Goal: Task Accomplishment & Management: Manage account settings

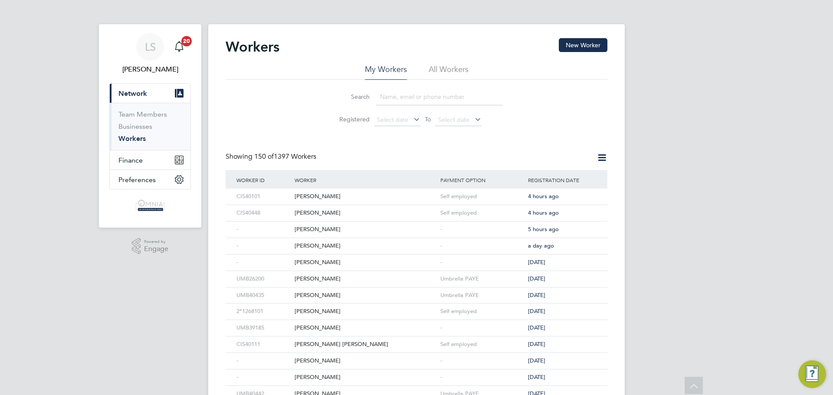
scroll to position [2317, 0]
click at [327, 197] on div "[PERSON_NAME]" at bounding box center [365, 197] width 146 height 16
click at [386, 212] on div "Olushola Adu" at bounding box center [365, 213] width 146 height 16
click at [345, 232] on div "[PERSON_NAME]" at bounding box center [365, 230] width 146 height 16
click at [344, 246] on div "Yawa Amuzu" at bounding box center [365, 246] width 146 height 16
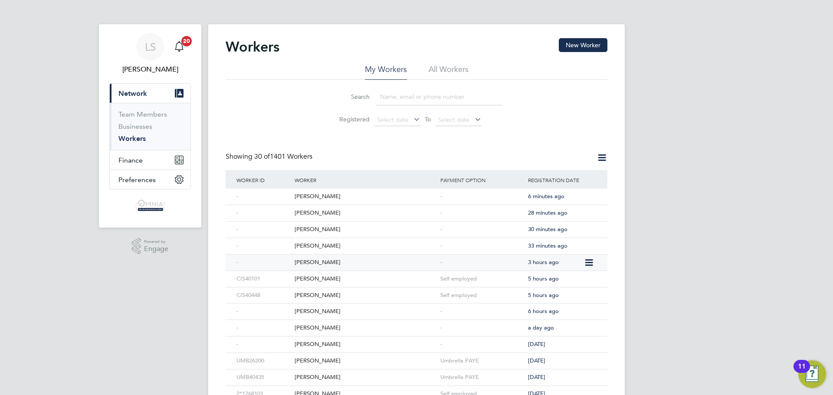
click at [376, 264] on div "[PERSON_NAME]" at bounding box center [365, 263] width 146 height 16
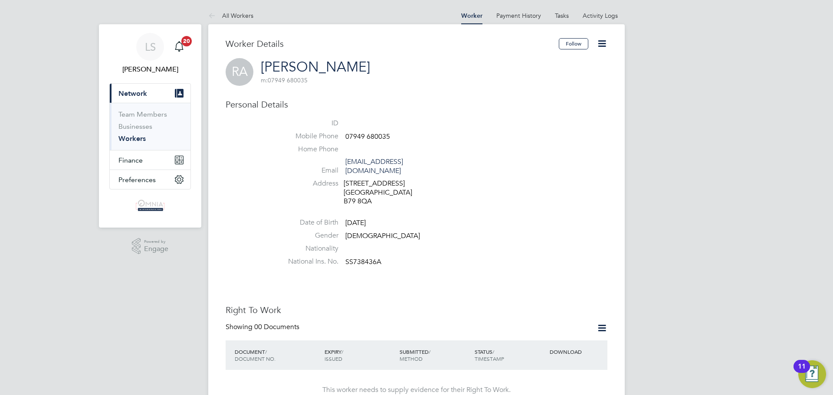
drag, startPoint x: 397, startPoint y: 133, endPoint x: 391, endPoint y: 135, distance: 6.5
click at [391, 135] on li "Mobile Phone 07949 680035" at bounding box center [443, 138] width 330 height 13
drag, startPoint x: 391, startPoint y: 135, endPoint x: 347, endPoint y: 140, distance: 44.6
click at [347, 140] on li "Mobile Phone 07949 680035" at bounding box center [443, 138] width 330 height 13
copy span "07949 680035"
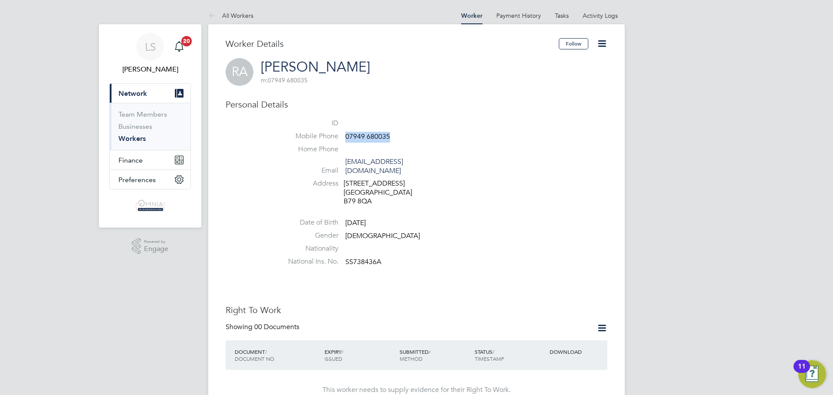
copy span "07949 680035"
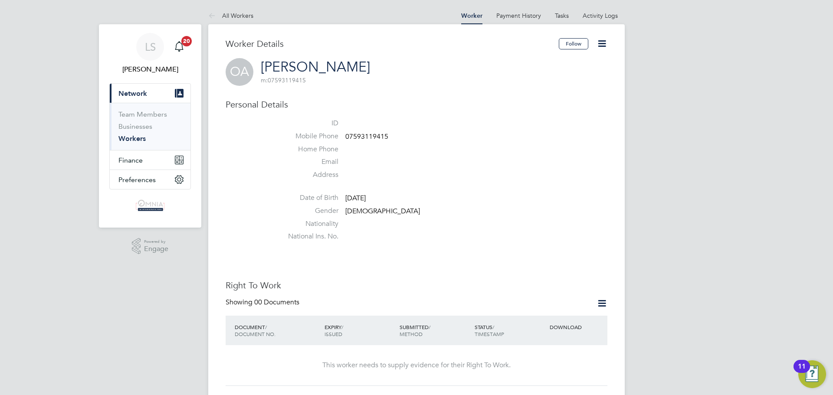
click at [603, 39] on icon at bounding box center [602, 43] width 11 height 11
click at [550, 112] on li "Edit Personal Details e" at bounding box center [553, 113] width 108 height 12
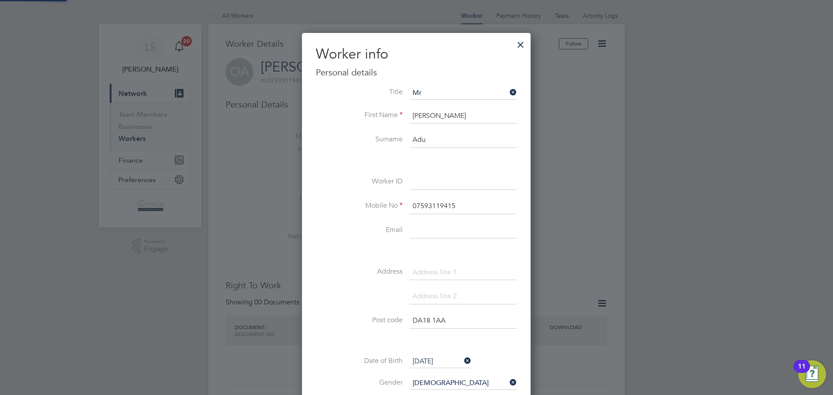
scroll to position [490, 230]
paste input "UMB40544"
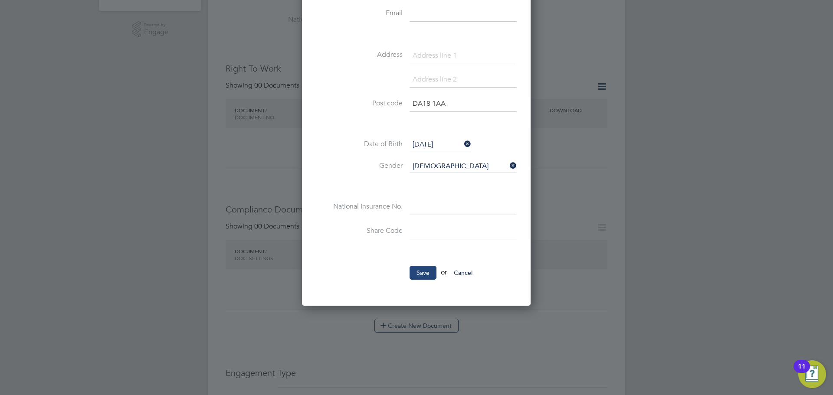
type input "UMB40544"
click at [431, 275] on button "Save" at bounding box center [423, 273] width 27 height 14
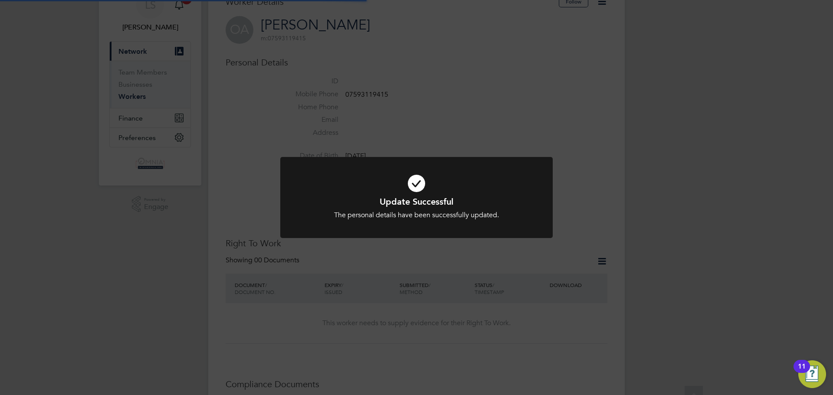
scroll to position [0, 0]
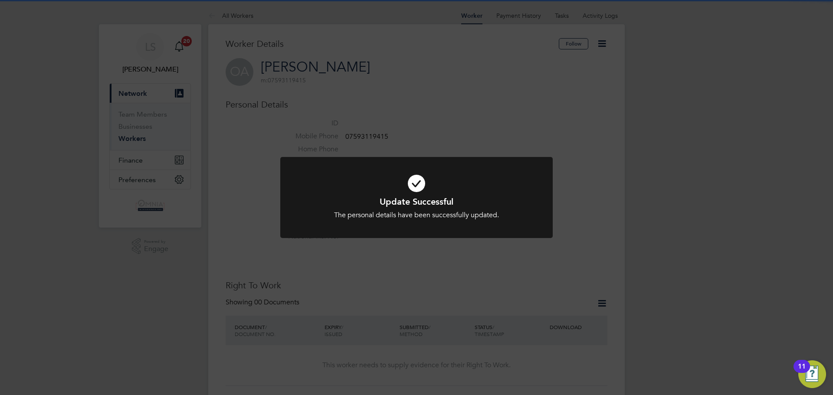
click at [570, 222] on div "Update Successful The personal details have been successfully updated. Cancel O…" at bounding box center [416, 197] width 833 height 395
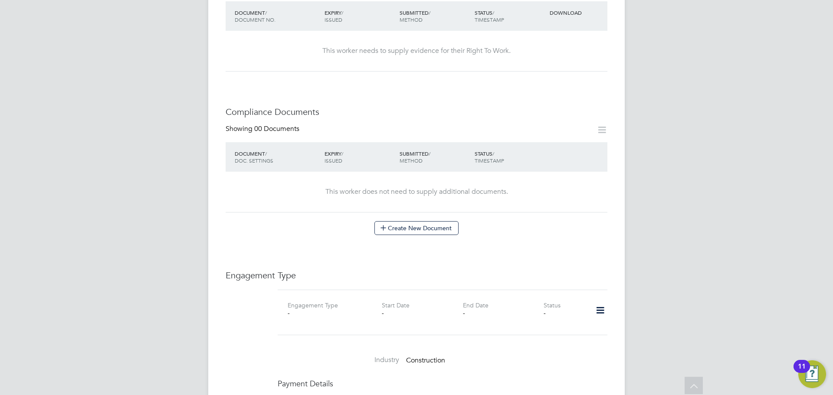
scroll to position [391, 0]
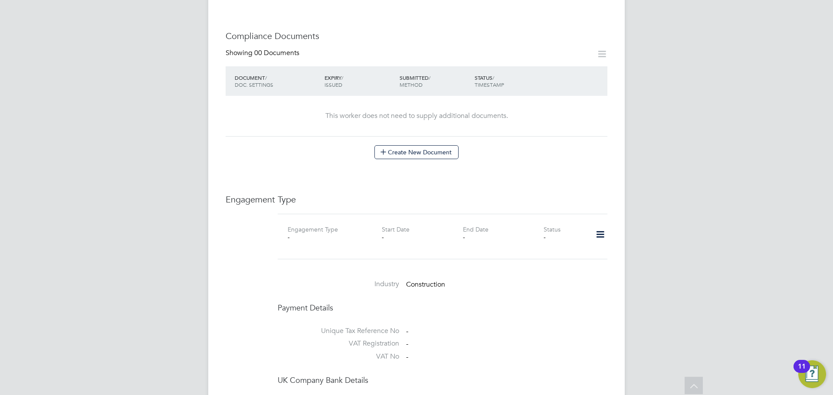
click at [601, 234] on icon at bounding box center [600, 235] width 15 height 20
click at [560, 268] on li "Add Engagement Type" at bounding box center [555, 272] width 99 height 12
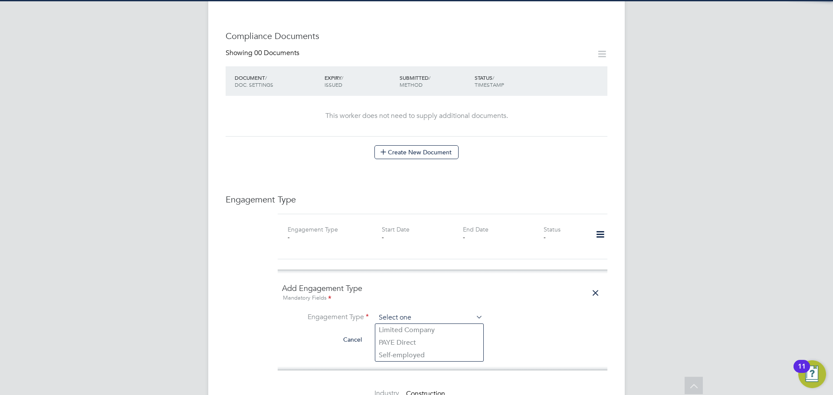
click at [430, 321] on input at bounding box center [429, 318] width 107 height 12
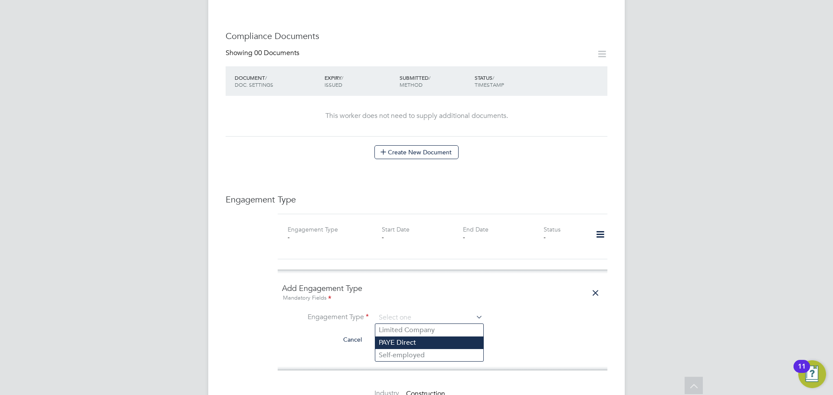
click at [423, 346] on li "PAYE Direct" at bounding box center [429, 343] width 108 height 13
type input "PAYE Direct"
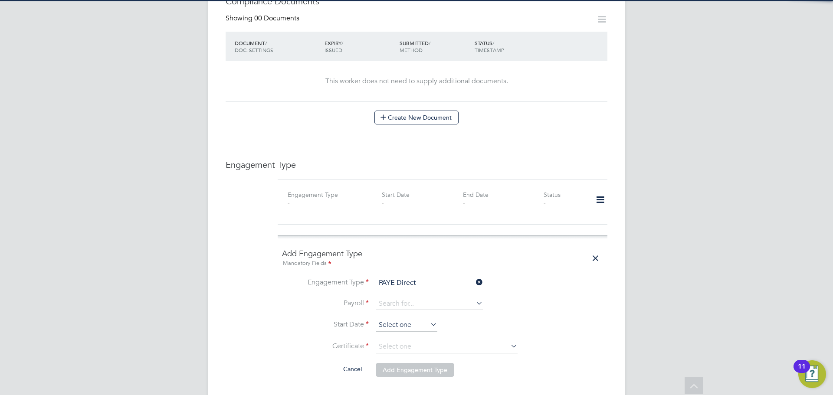
scroll to position [477, 0]
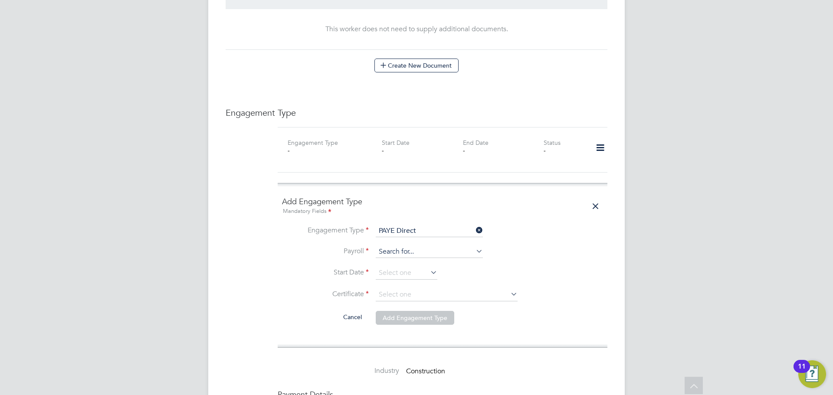
click at [420, 256] on input at bounding box center [429, 252] width 107 height 12
click at [418, 268] on li "Umbrella PAYE" at bounding box center [429, 264] width 108 height 13
type input "Umbrella PAYE"
click at [412, 272] on input at bounding box center [407, 273] width 62 height 13
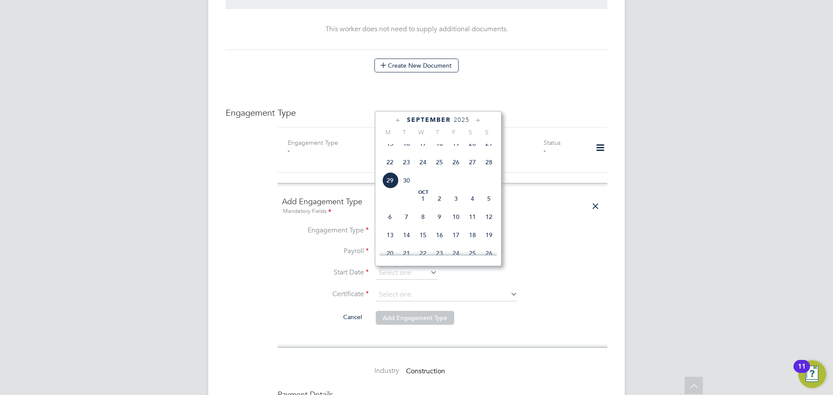
click at [386, 189] on span "29" at bounding box center [390, 180] width 16 height 16
type input "29 Sep 2025"
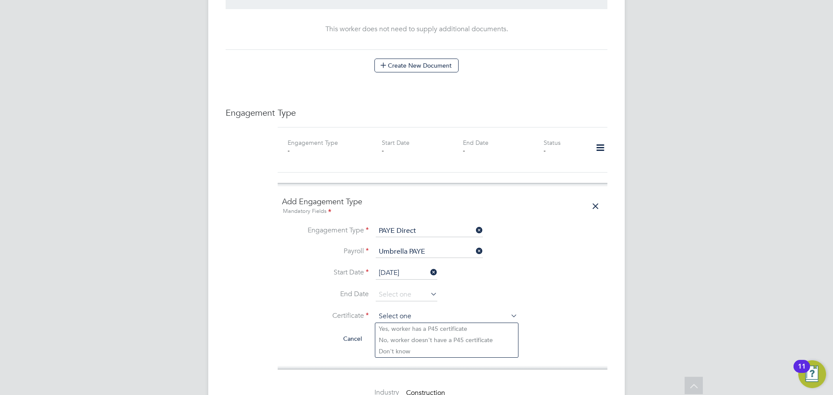
click at [444, 321] on input at bounding box center [447, 316] width 142 height 13
click at [434, 344] on li "No, worker doesn't have a P45 certificate" at bounding box center [446, 340] width 143 height 11
type input "No, worker doesn't have a P45 certificate"
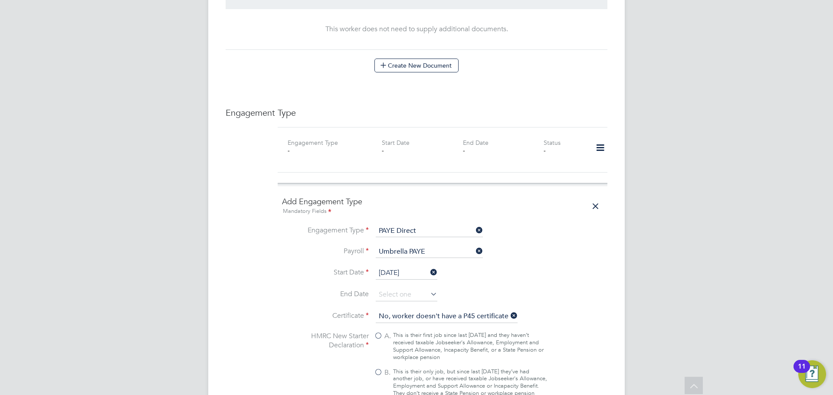
scroll to position [608, 0]
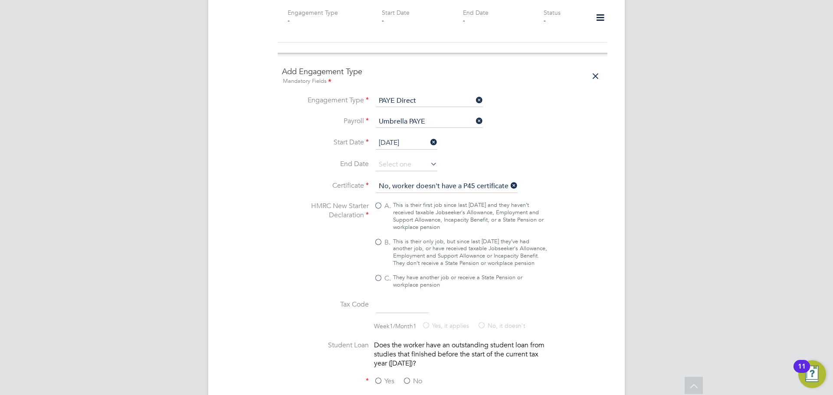
click at [432, 239] on div "This is their only job, but since last 6 April they’ve had another job, or have…" at bounding box center [470, 253] width 154 height 30
click at [0, 0] on input "B. This is their only job, but since last 6 April they’ve had another job, or h…" at bounding box center [0, 0] width 0 height 0
type input "1257L"
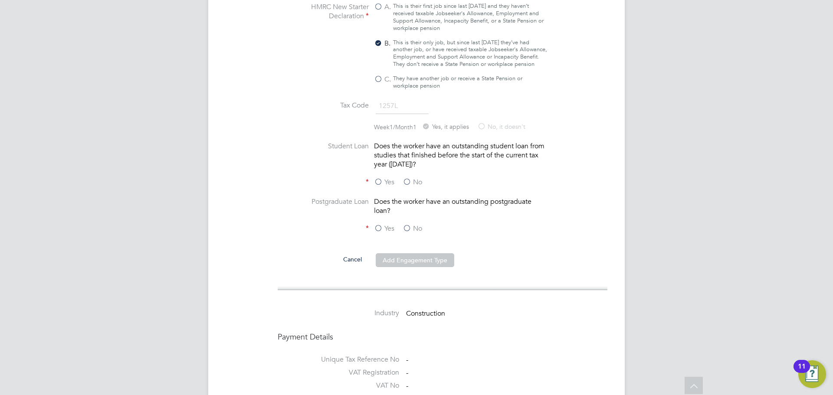
scroll to position [824, 0]
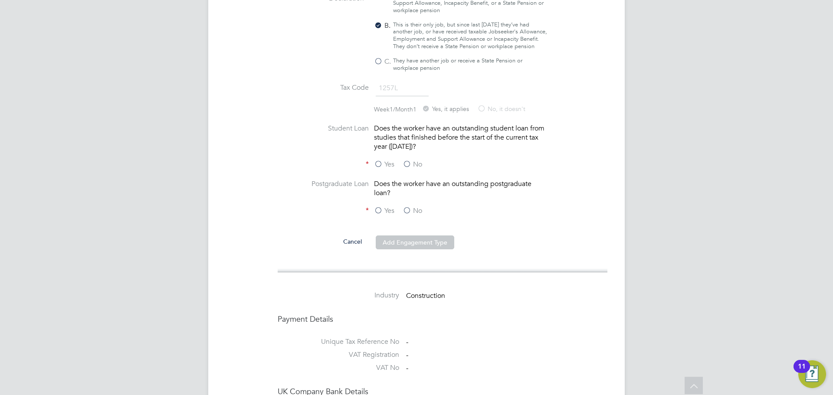
click at [408, 169] on label "No" at bounding box center [413, 164] width 20 height 9
click at [0, 0] on input "No" at bounding box center [0, 0] width 0 height 0
click at [408, 216] on label "No" at bounding box center [413, 211] width 20 height 9
click at [0, 0] on input "No" at bounding box center [0, 0] width 0 height 0
click at [420, 250] on button "Add Engagement Type" at bounding box center [415, 243] width 79 height 14
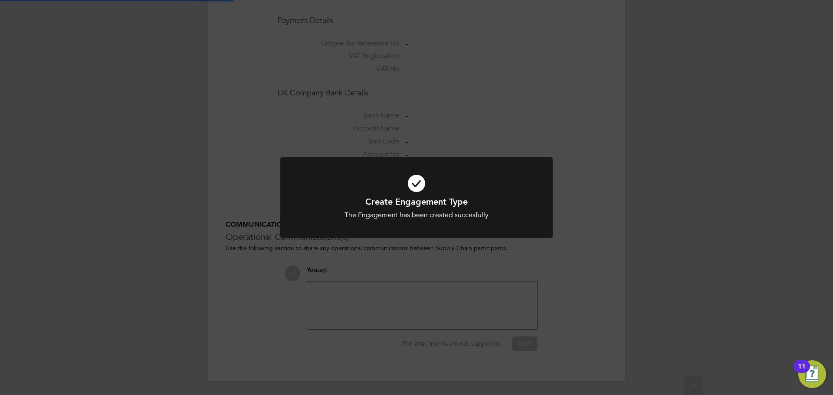
scroll to position [678, 0]
click at [345, 32] on div "Create Engagement Type The Engagement has been created succesfully Cancel Okay" at bounding box center [416, 197] width 833 height 395
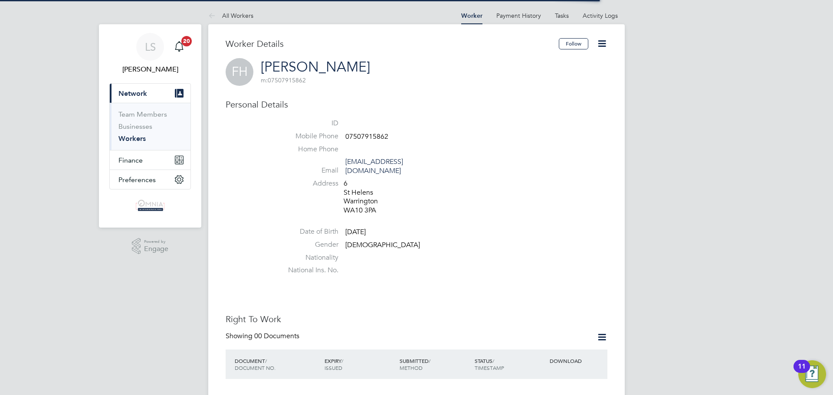
click at [603, 47] on icon at bounding box center [602, 43] width 11 height 11
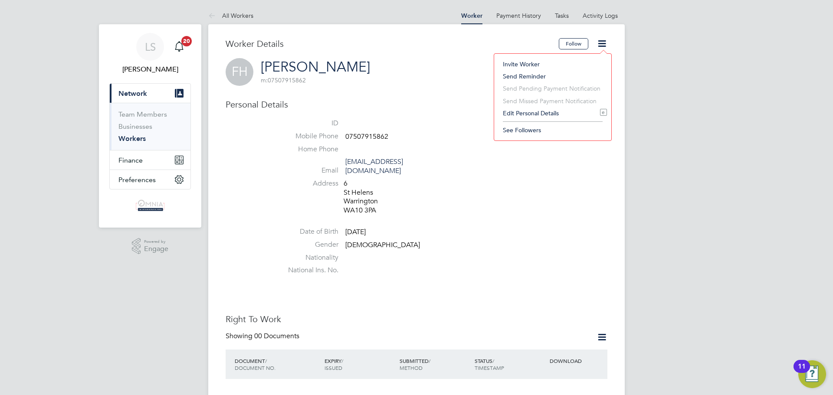
click at [550, 118] on li "Edit Personal Details e" at bounding box center [553, 113] width 108 height 12
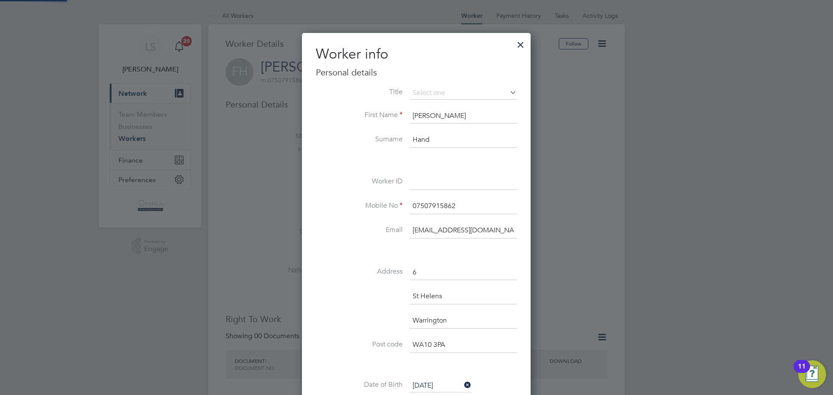
scroll to position [514, 230]
paste input "UMB29720"
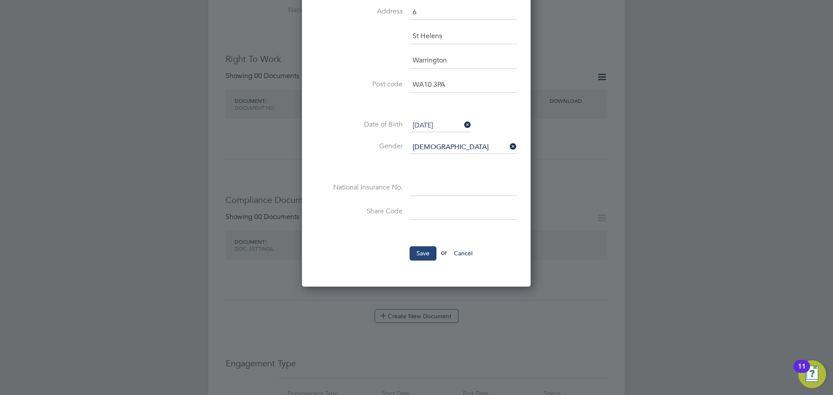
type input "UMB29720"
click at [422, 259] on button "Save" at bounding box center [423, 253] width 27 height 14
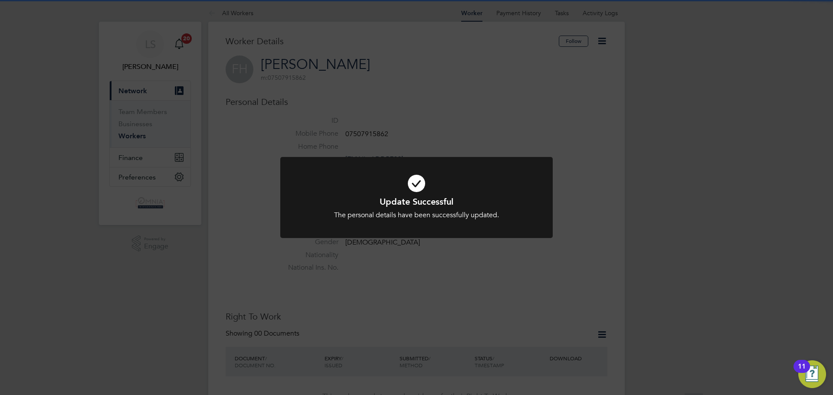
scroll to position [0, 0]
click at [726, 124] on div "Update Successful The personal details have been successfully updated. Cancel O…" at bounding box center [416, 197] width 833 height 395
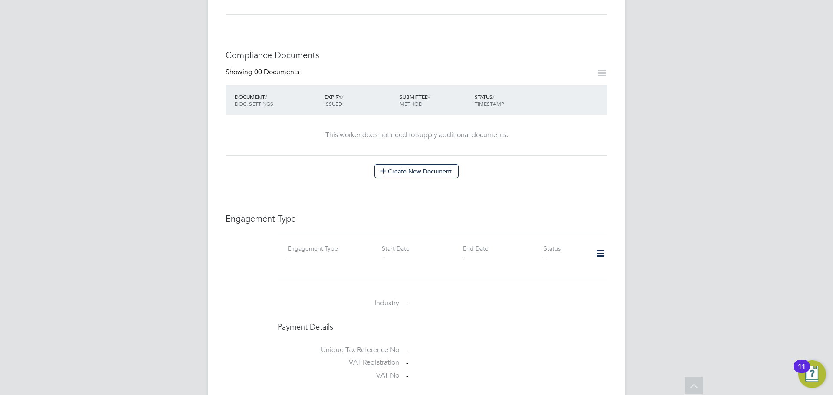
scroll to position [434, 0]
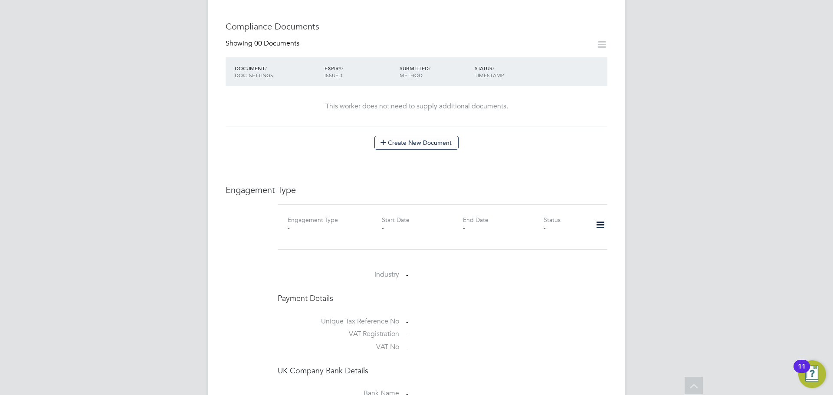
click at [602, 215] on icon at bounding box center [600, 225] width 15 height 20
click at [570, 250] on li "Add Engagement Type" at bounding box center [555, 254] width 99 height 12
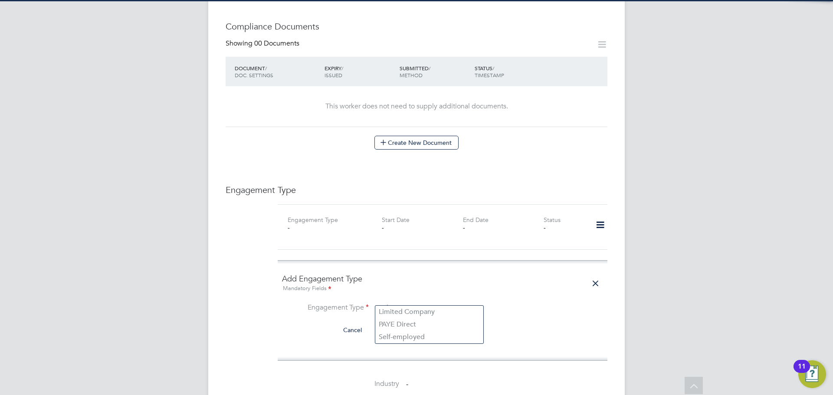
click at [428, 302] on input at bounding box center [429, 308] width 107 height 12
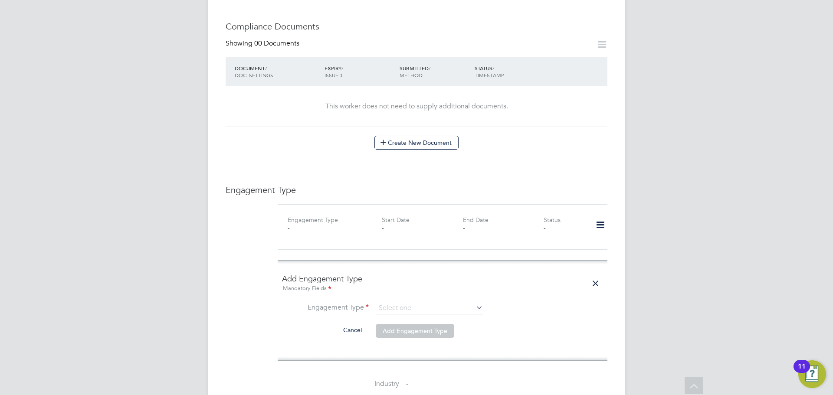
click at [425, 319] on li "PAYE Direct" at bounding box center [429, 325] width 108 height 13
type input "PAYE Direct"
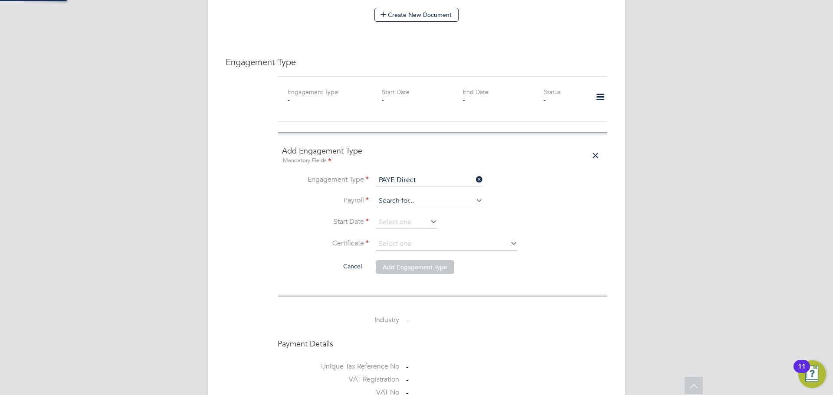
scroll to position [564, 0]
click at [437, 193] on input at bounding box center [429, 199] width 107 height 12
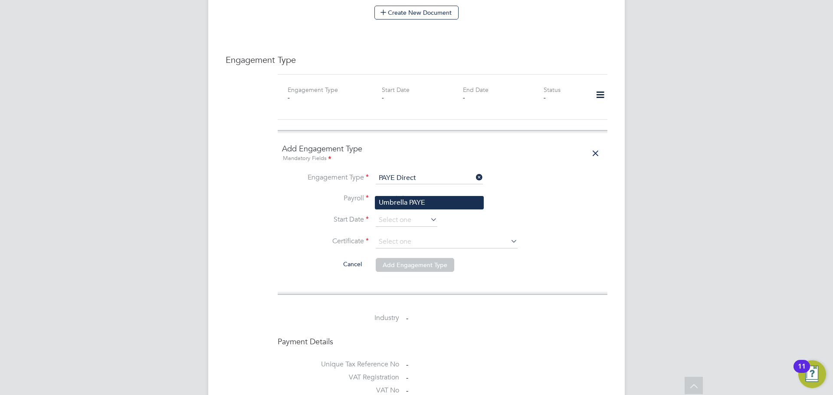
click at [434, 204] on li "Umbrella PAYE" at bounding box center [429, 203] width 108 height 13
type input "Umbrella PAYE"
click at [415, 214] on input at bounding box center [407, 220] width 62 height 13
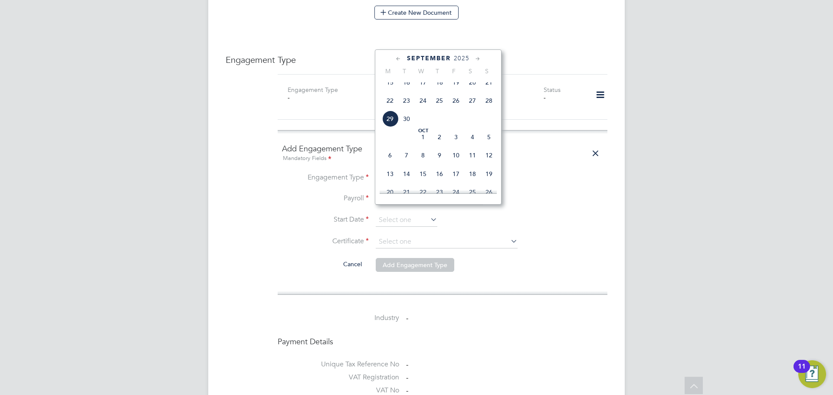
click at [392, 127] on span "29" at bounding box center [390, 119] width 16 height 16
type input "29 Sep 2025"
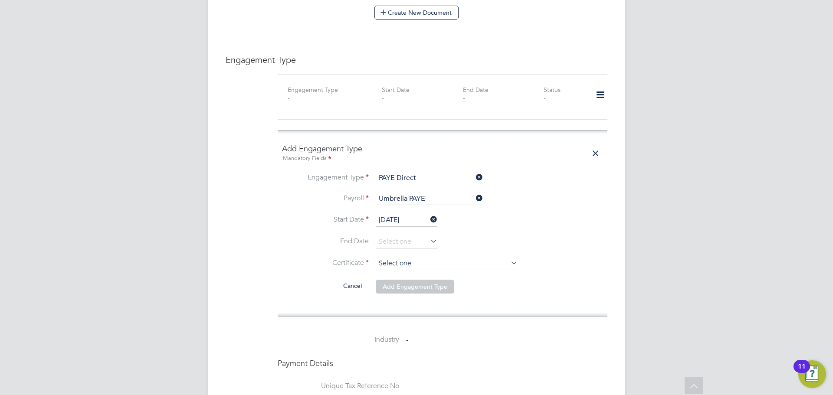
drag, startPoint x: 492, startPoint y: 256, endPoint x: 487, endPoint y: 257, distance: 4.5
click at [491, 257] on input at bounding box center [447, 263] width 142 height 13
click at [468, 282] on li "No, worker doesn't have a P45 certificate" at bounding box center [446, 278] width 143 height 11
type input "No, worker doesn't have a P45 certificate"
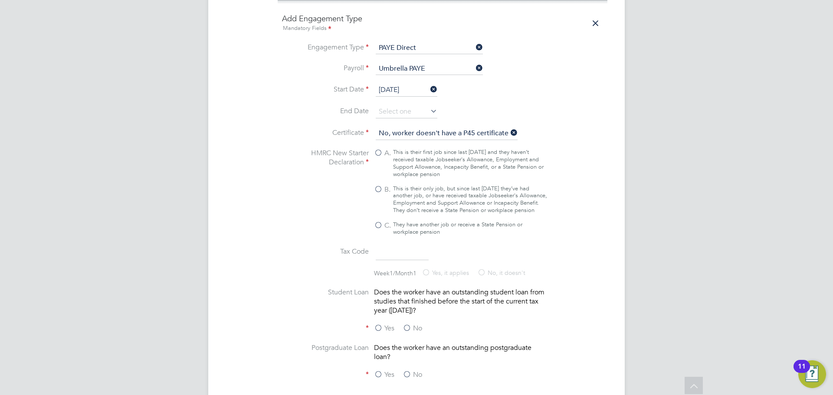
click at [439, 186] on div "This is their only job, but since last 6 April they’ve had another job, or have…" at bounding box center [470, 200] width 154 height 30
click at [0, 0] on input "B. This is their only job, but since last 6 April they’ve had another job, or h…" at bounding box center [0, 0] width 0 height 0
type input "1257L"
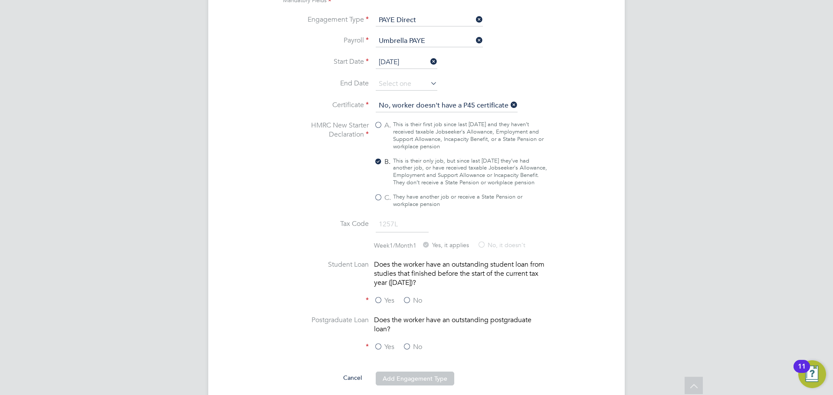
scroll to position [824, 0]
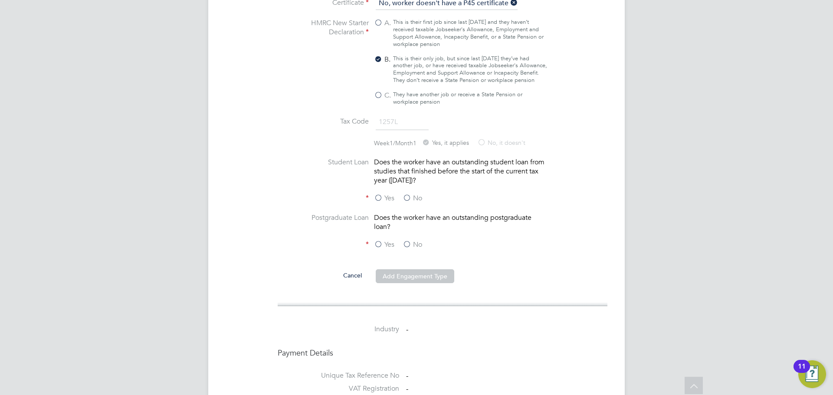
click at [413, 196] on label "No" at bounding box center [413, 198] width 20 height 9
click at [0, 0] on input "No" at bounding box center [0, 0] width 0 height 0
click at [412, 242] on label "No" at bounding box center [413, 244] width 20 height 9
click at [0, 0] on input "No" at bounding box center [0, 0] width 0 height 0
click at [412, 274] on button "Add Engagement Type" at bounding box center [415, 276] width 79 height 14
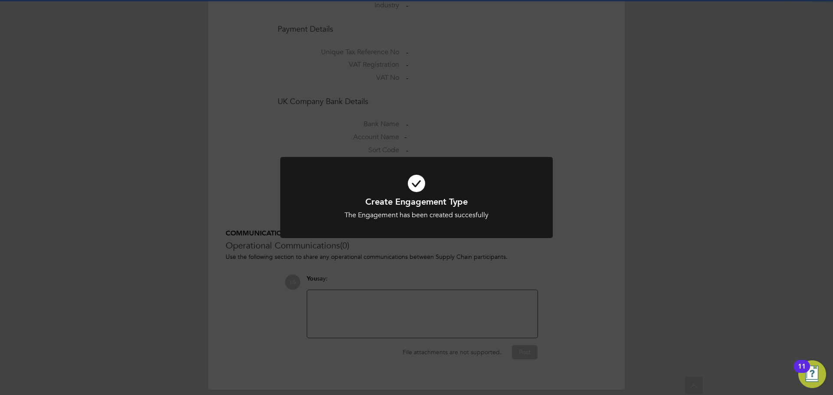
click at [476, 82] on div "Create Engagement Type The Engagement has been created succesfully Cancel Okay" at bounding box center [416, 197] width 833 height 395
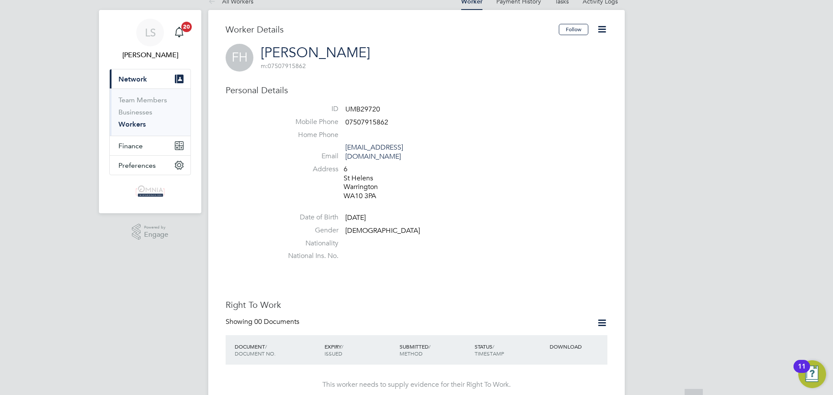
scroll to position [0, 0]
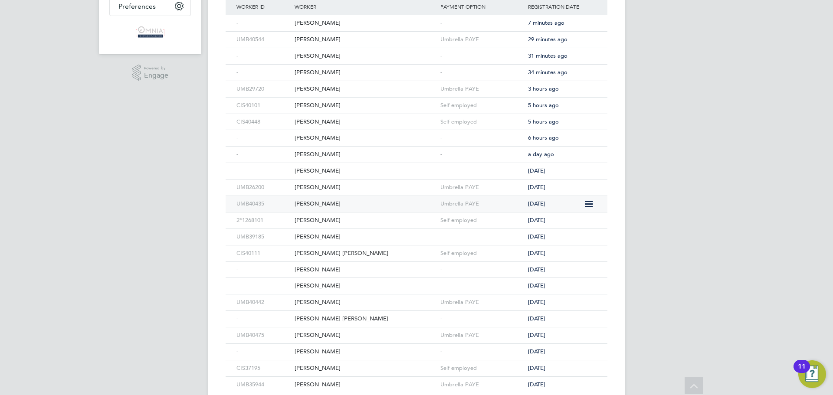
scroll to position [344, 0]
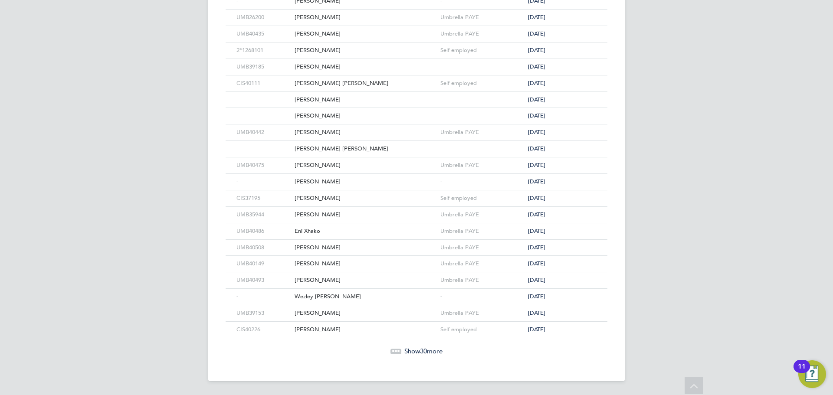
click at [429, 355] on span "Show 30 more" at bounding box center [423, 351] width 38 height 8
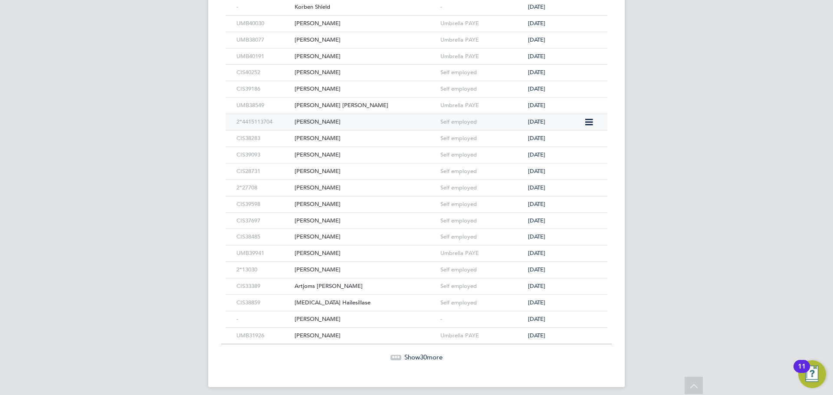
scroll to position [837, 0]
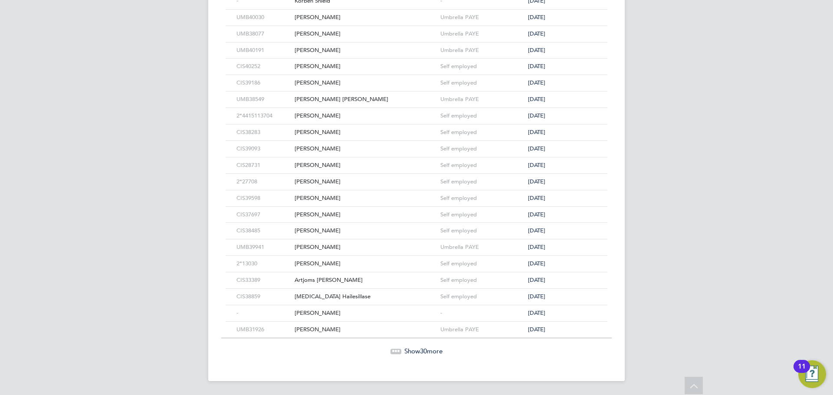
click at [406, 351] on span "Show 30 more" at bounding box center [423, 351] width 38 height 8
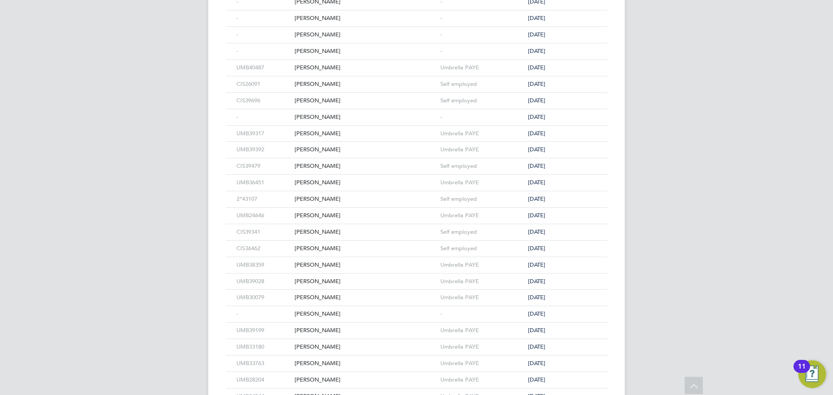
scroll to position [1330, 0]
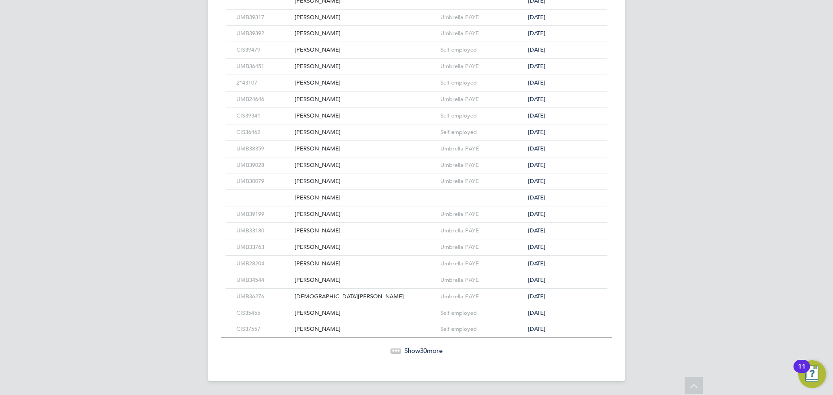
click at [430, 353] on span "Show 30 more" at bounding box center [423, 351] width 38 height 8
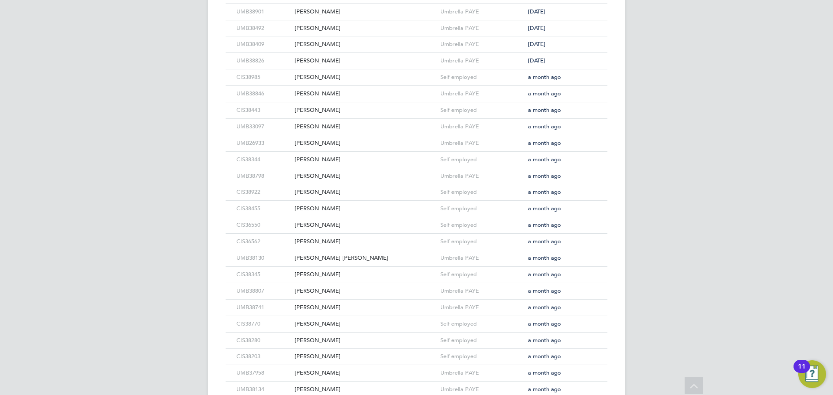
scroll to position [1824, 0]
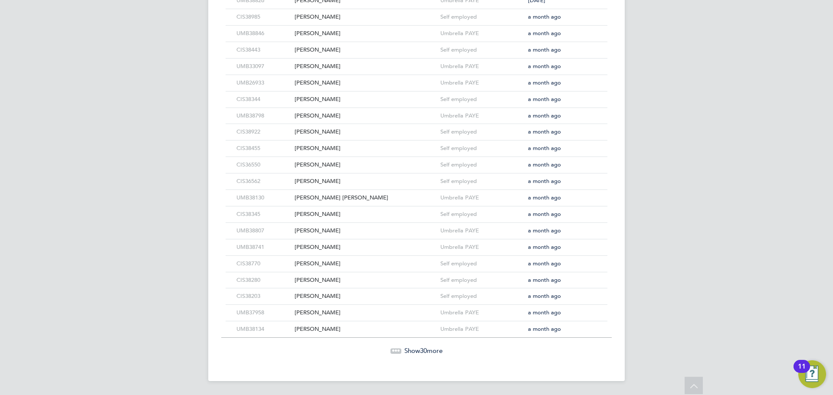
click at [417, 353] on span "Show 30 more" at bounding box center [423, 351] width 38 height 8
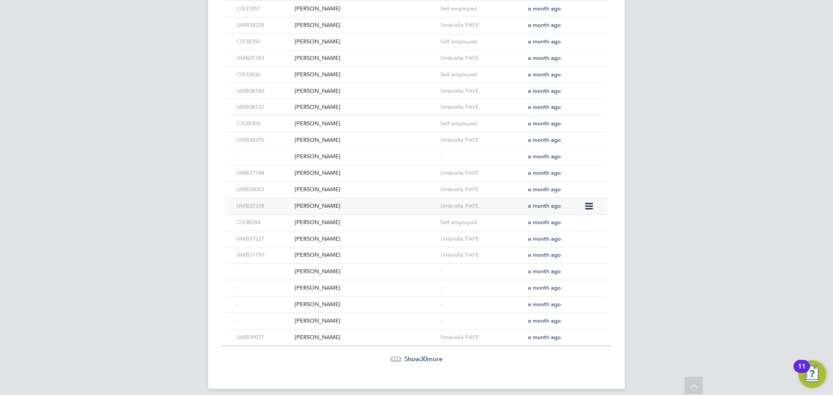
scroll to position [2317, 0]
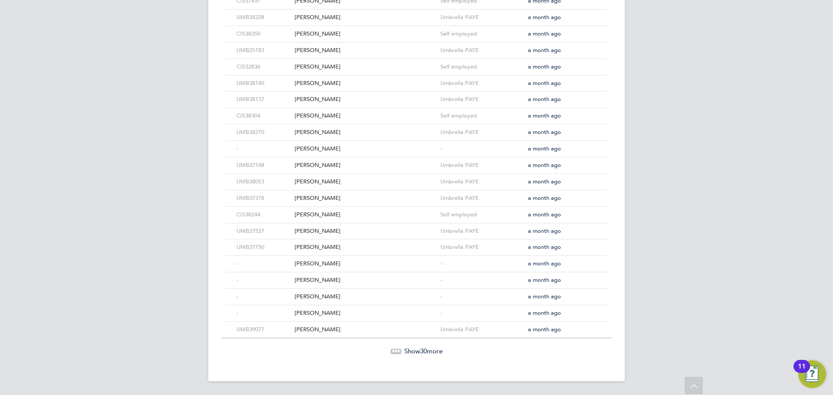
drag, startPoint x: 417, startPoint y: 348, endPoint x: 409, endPoint y: 337, distance: 13.4
click at [417, 348] on span "Show 30 more" at bounding box center [423, 351] width 38 height 8
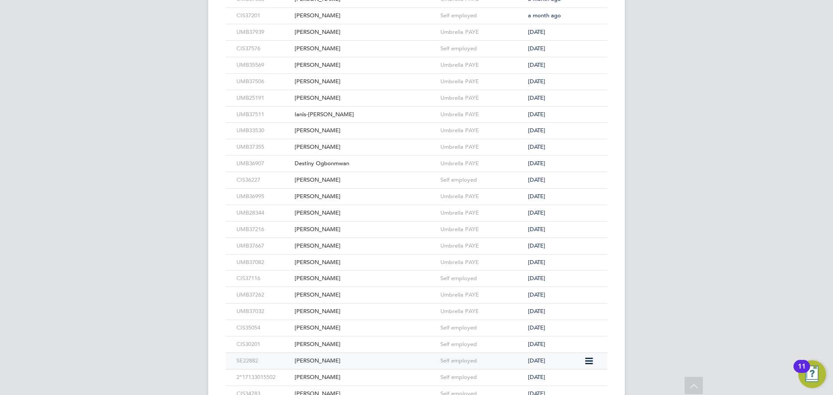
scroll to position [2810, 0]
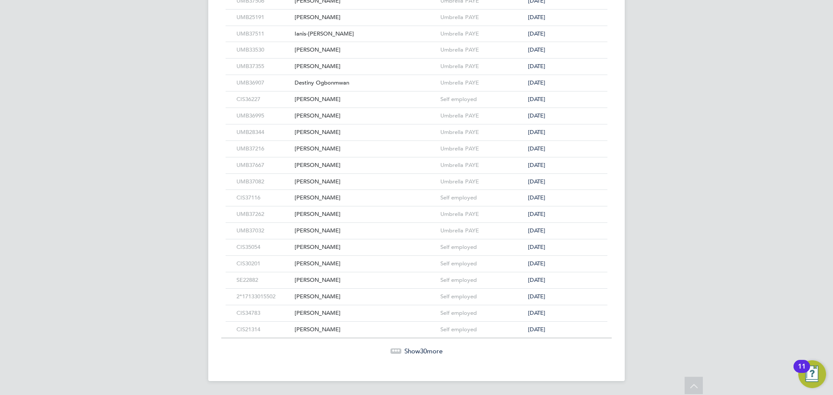
click at [419, 348] on span "Show 30 more" at bounding box center [423, 351] width 38 height 8
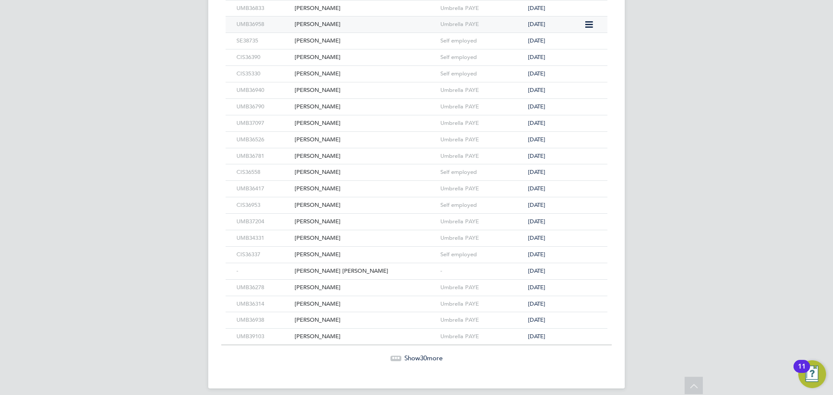
scroll to position [3304, 0]
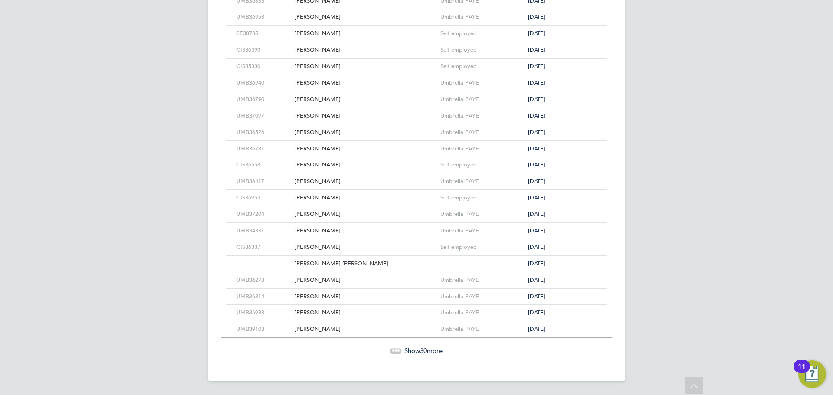
click at [432, 354] on span "Show 30 more" at bounding box center [423, 351] width 38 height 8
drag, startPoint x: 437, startPoint y: 351, endPoint x: 437, endPoint y: 343, distance: 8.2
click at [437, 351] on span "Show 30 more" at bounding box center [423, 351] width 38 height 8
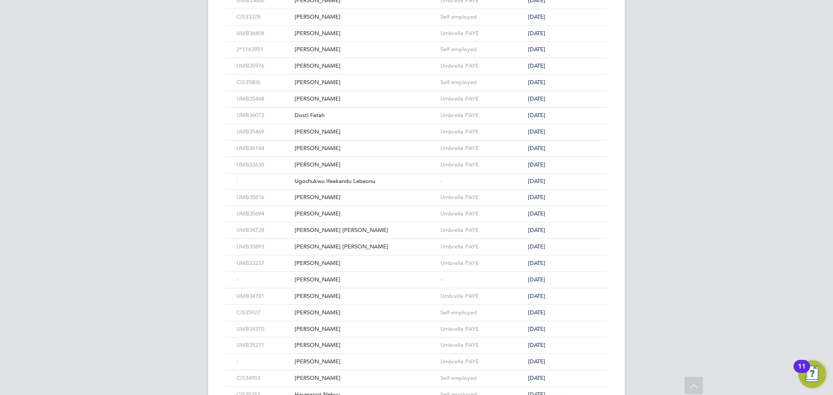
scroll to position [4183, 0]
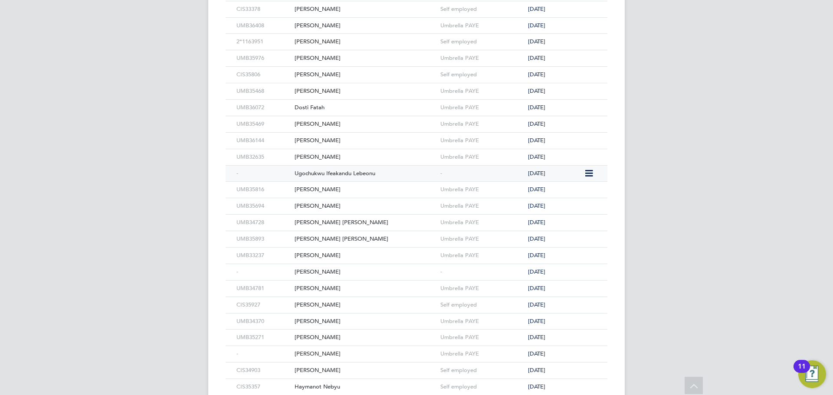
click at [394, 173] on div "Ugochukwu Ifeakandu Lebeonu" at bounding box center [365, 174] width 146 height 16
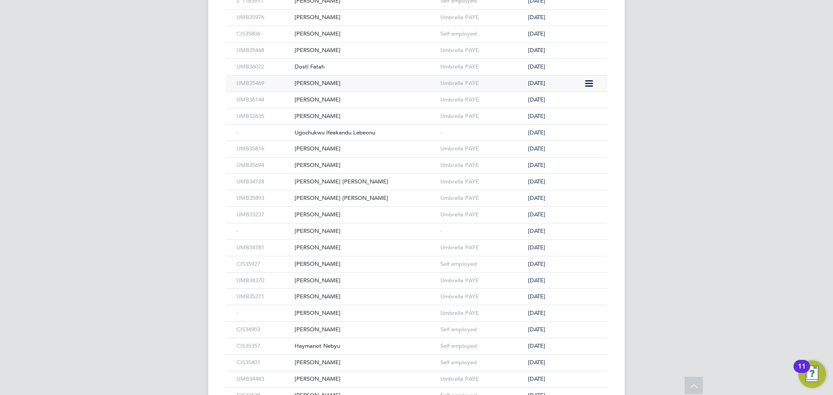
scroll to position [4270, 0]
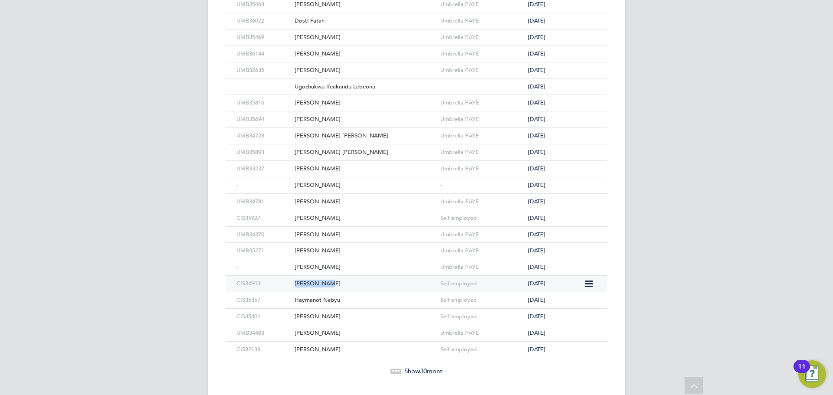
drag, startPoint x: 384, startPoint y: 276, endPoint x: 386, endPoint y: 284, distance: 8.4
click at [386, 284] on div "CIS34903 Steven Gill Self employed 2 months ago" at bounding box center [417, 284] width 382 height 16
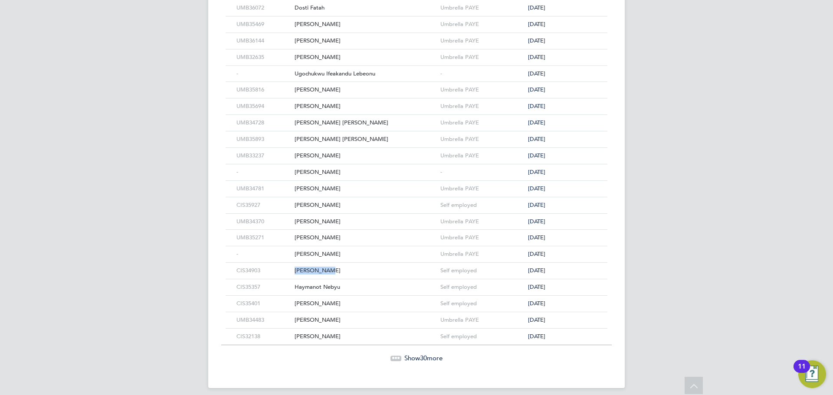
scroll to position [4290, 0]
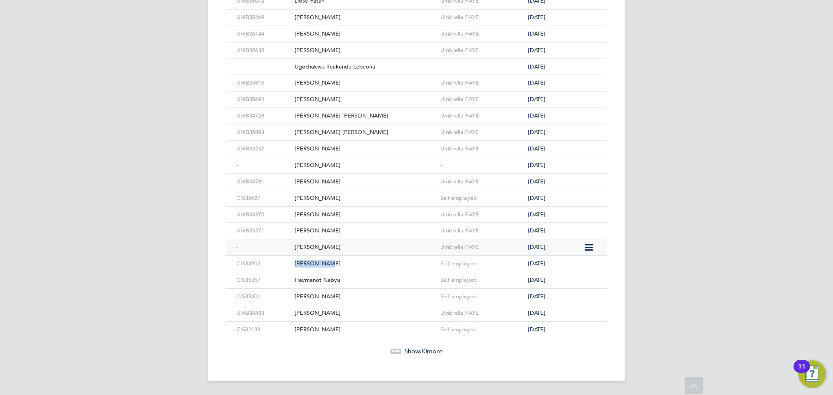
click at [361, 247] on div "Archie Lusher" at bounding box center [365, 248] width 146 height 16
drag, startPoint x: 408, startPoint y: 348, endPoint x: 402, endPoint y: 341, distance: 8.9
click at [408, 348] on span "Show 30 more" at bounding box center [423, 351] width 38 height 8
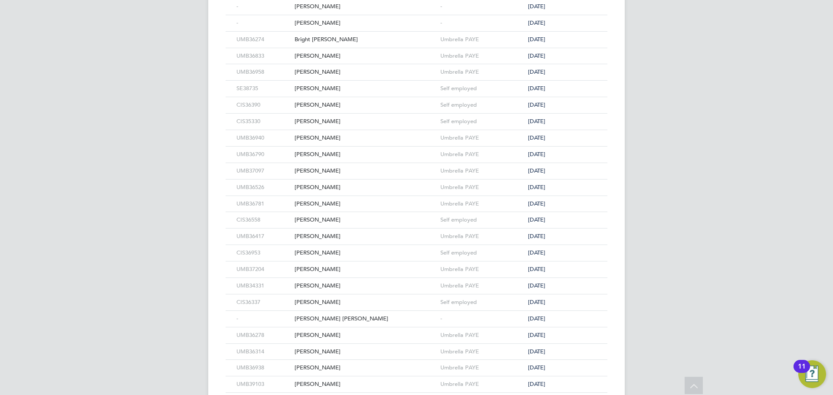
scroll to position [2901, 0]
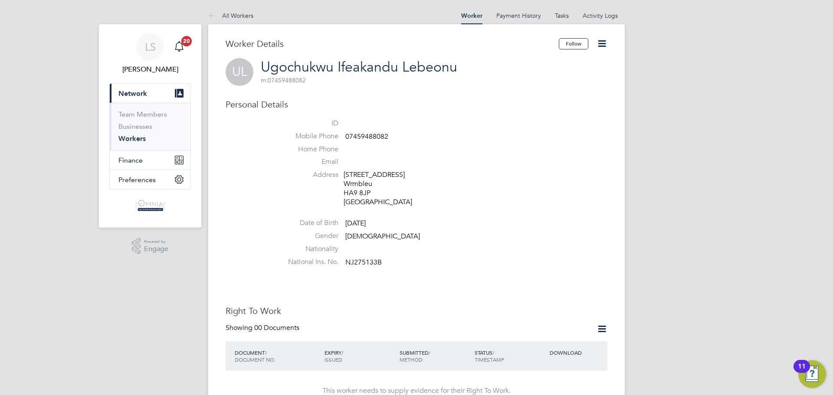
click at [604, 42] on icon at bounding box center [602, 43] width 11 height 11
click at [530, 109] on li "Edit Personal Details e" at bounding box center [553, 113] width 108 height 12
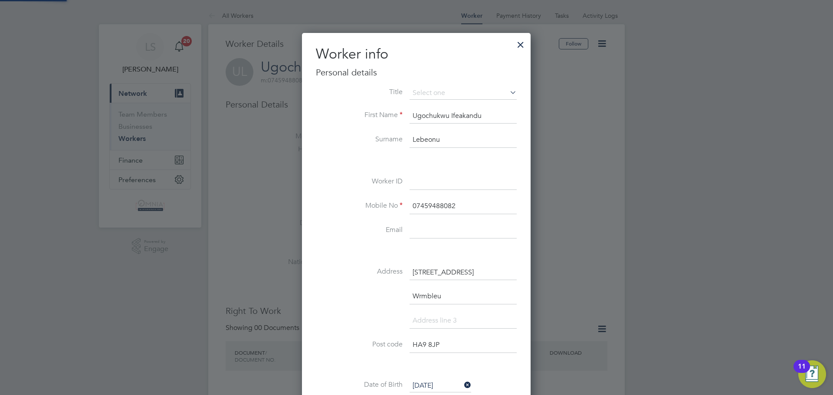
scroll to position [514, 230]
paste input "CIS39523"
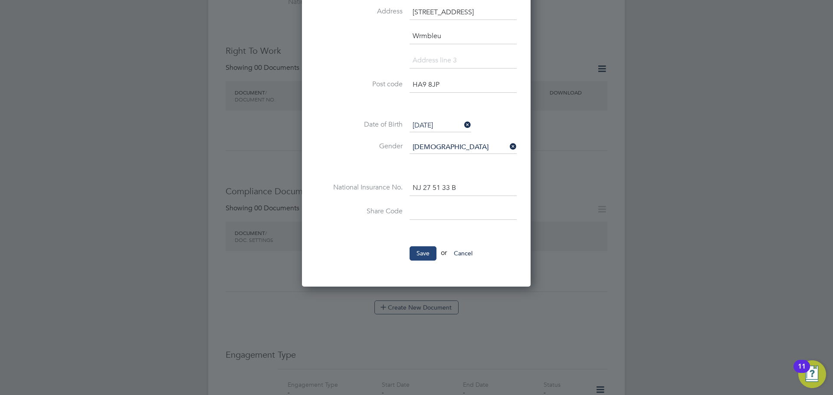
type input "CIS39523"
click at [429, 255] on button "Save" at bounding box center [423, 253] width 27 height 14
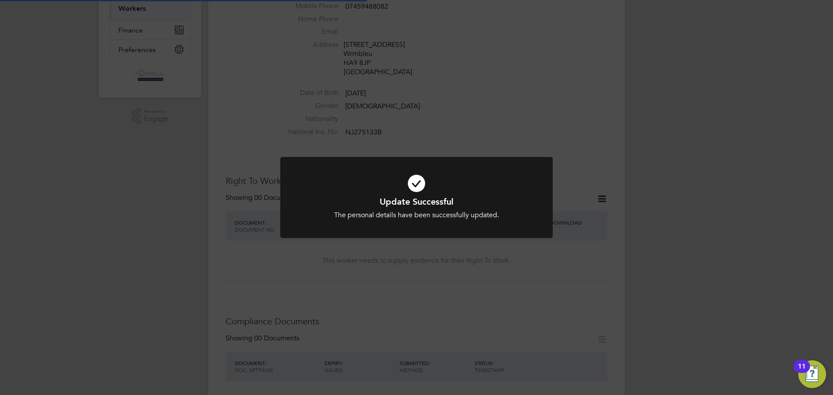
click at [709, 104] on div "Update Successful The personal details have been successfully updated. Cancel O…" at bounding box center [416, 197] width 833 height 395
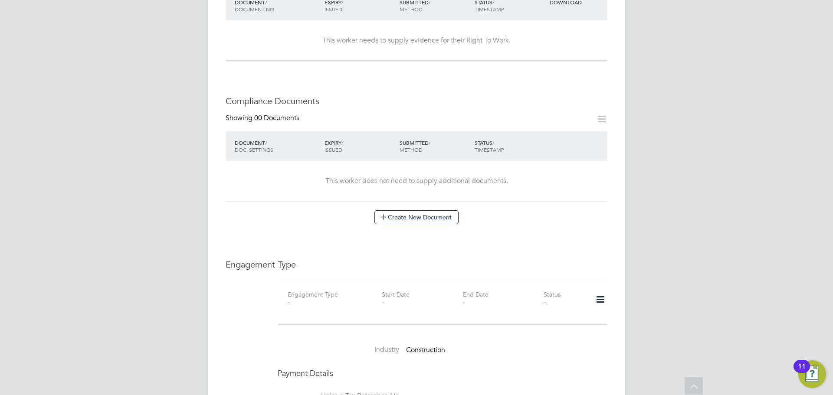
scroll to position [592, 0]
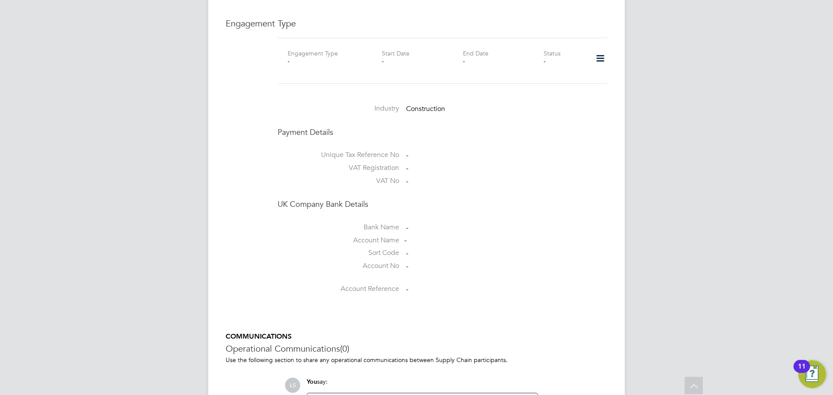
click at [601, 65] on icon at bounding box center [600, 59] width 15 height 20
click at [542, 96] on li "Add Engagement Type" at bounding box center [555, 96] width 99 height 12
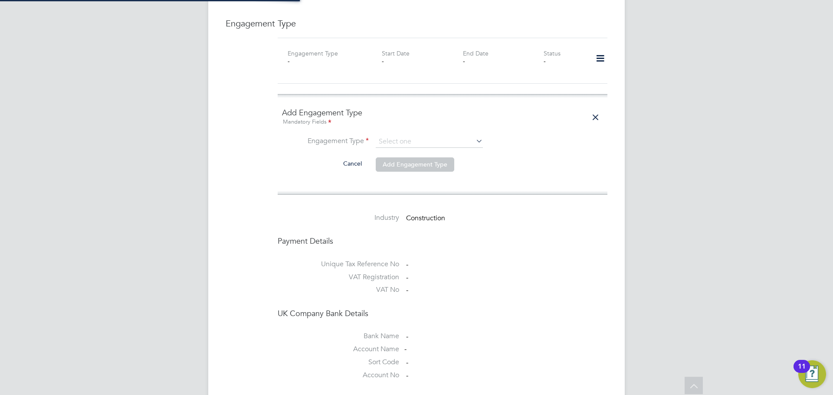
click at [457, 134] on ng-form "Add Engagement Type Mandatory Fields Engagement Type Cancel Add Engagement Type" at bounding box center [442, 145] width 321 height 74
click at [422, 140] on input at bounding box center [429, 142] width 107 height 12
click at [416, 177] on li "Self-employed" at bounding box center [429, 179] width 108 height 13
type input "Self-employed"
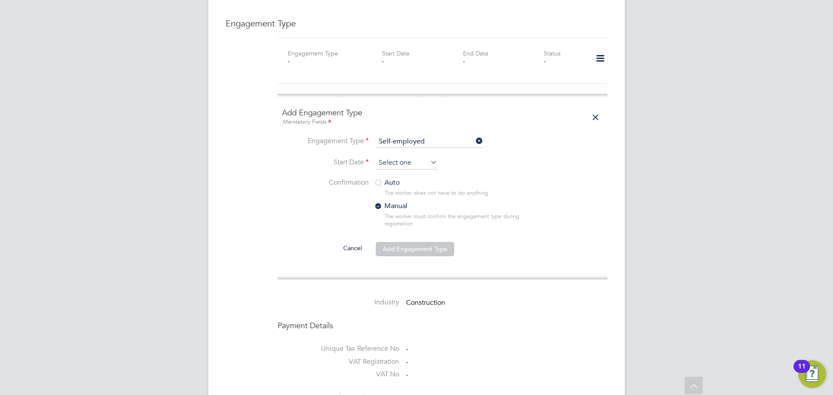
click at [416, 162] on input at bounding box center [407, 163] width 62 height 13
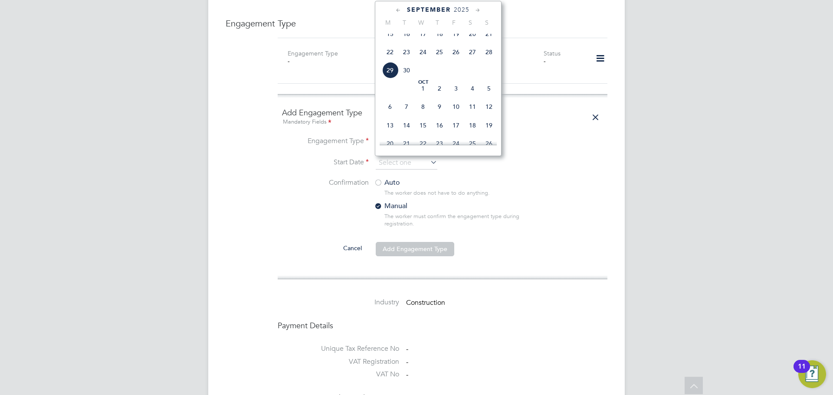
click at [389, 77] on span "29" at bounding box center [390, 70] width 16 height 16
type input "29 Sep 2025"
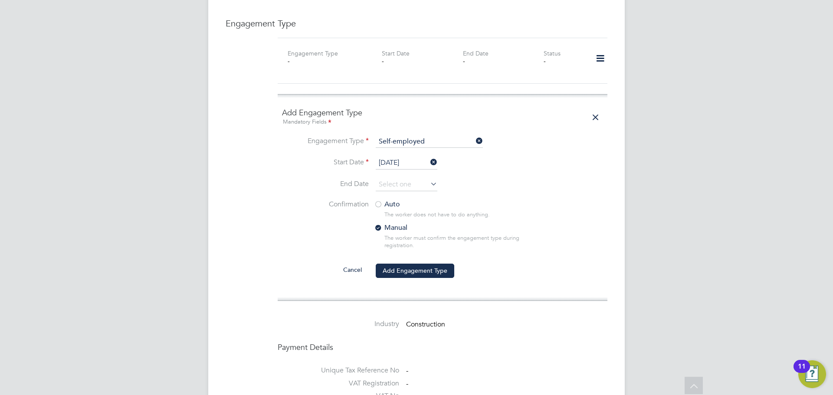
click at [380, 204] on div at bounding box center [378, 205] width 9 height 9
click at [431, 266] on button "Add Engagement Type" at bounding box center [415, 271] width 79 height 14
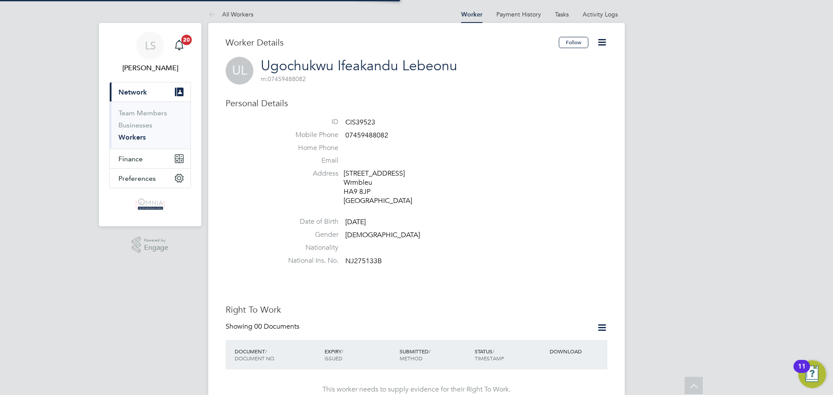
scroll to position [0, 0]
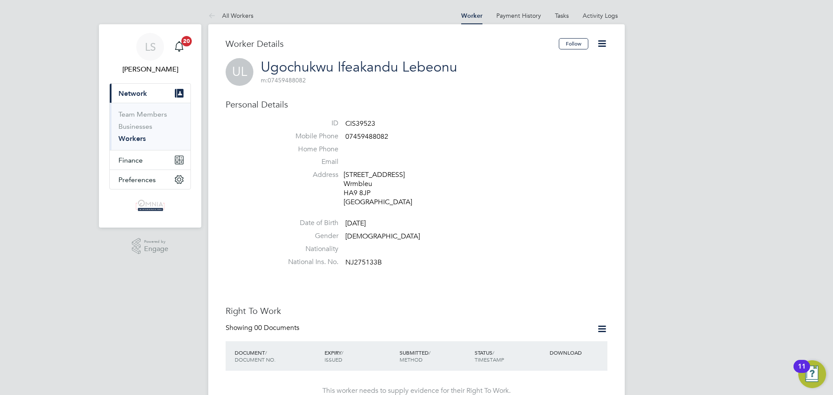
click at [607, 43] on icon at bounding box center [602, 43] width 11 height 11
click at [559, 112] on li "Edit Personal Details e" at bounding box center [553, 113] width 108 height 12
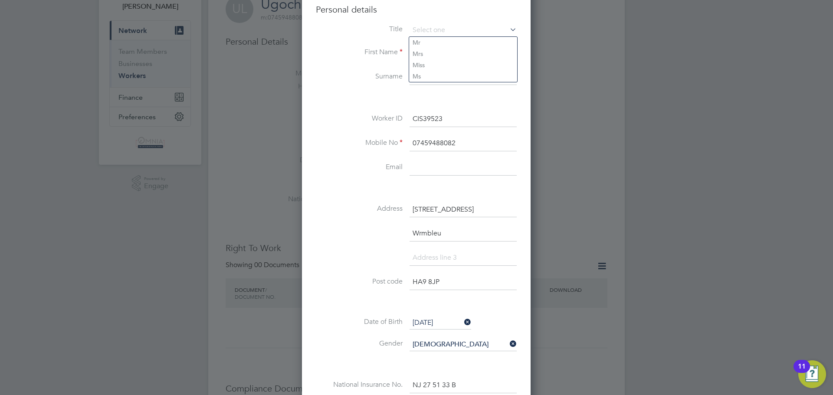
scroll to position [174, 0]
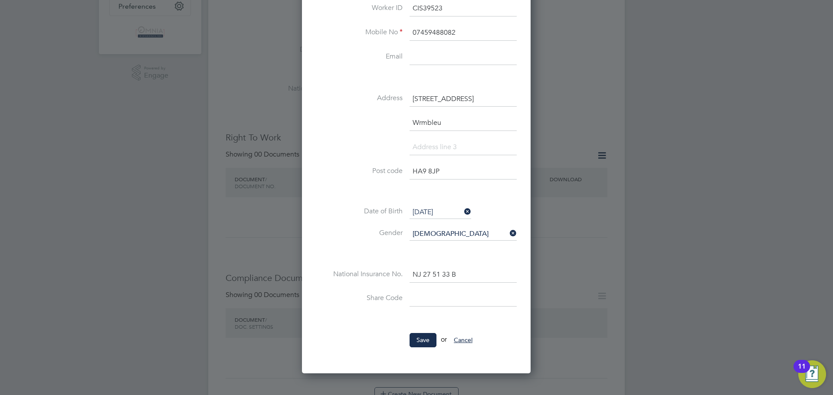
click at [464, 334] on button "Cancel" at bounding box center [463, 340] width 33 height 14
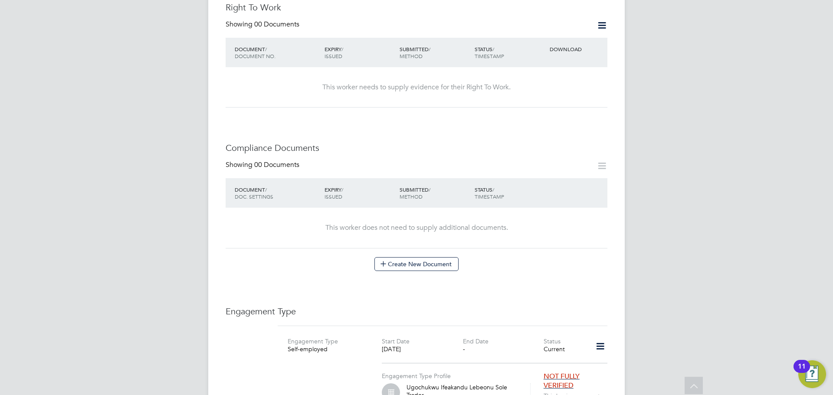
scroll to position [580, 0]
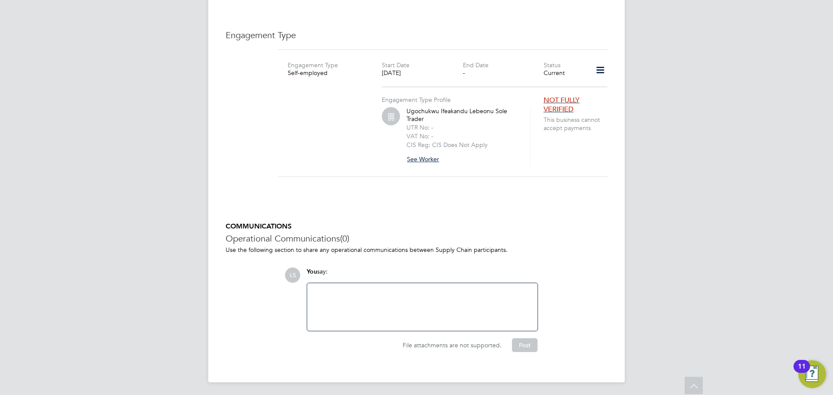
click at [429, 158] on button "See Worker" at bounding box center [426, 159] width 39 height 14
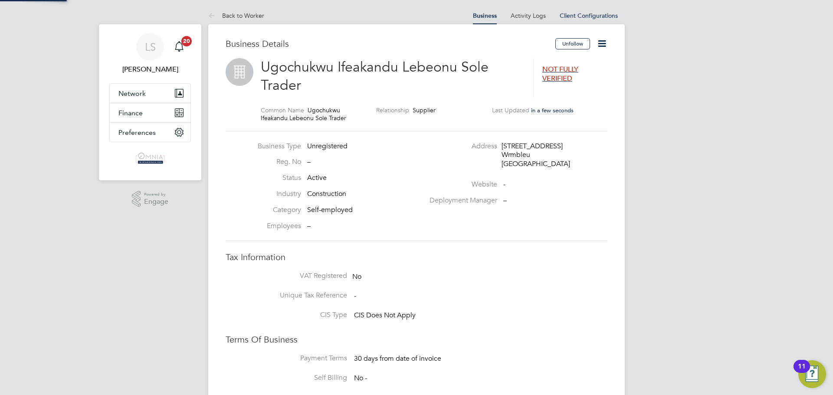
click at [608, 47] on icon at bounding box center [602, 43] width 11 height 11
click at [564, 92] on li "Edit Business e" at bounding box center [572, 93] width 67 height 12
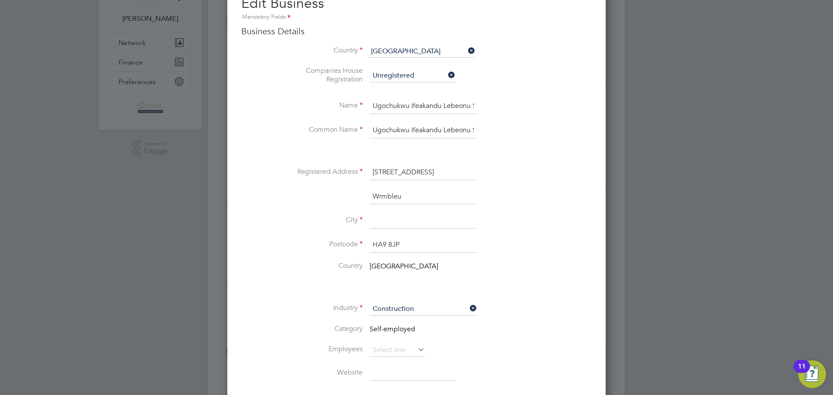
scroll to position [130, 0]
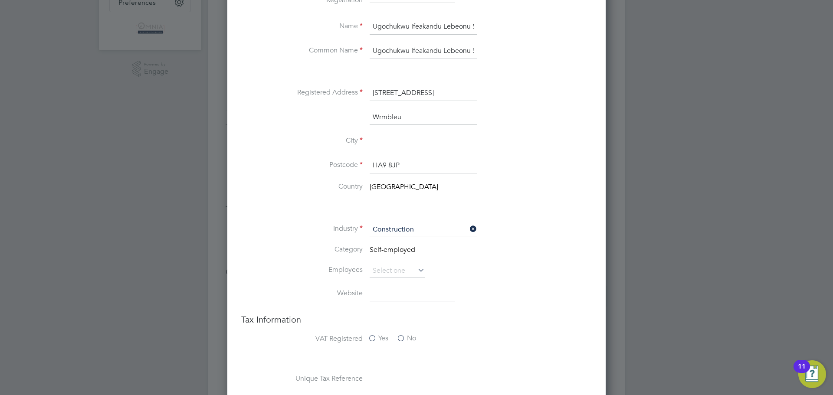
drag, startPoint x: 402, startPoint y: 121, endPoint x: 358, endPoint y: 120, distance: 44.3
click at [358, 120] on li "Wrmbleu" at bounding box center [434, 122] width 316 height 24
click at [442, 141] on input at bounding box center [423, 142] width 107 height 16
paste input "Dartford"
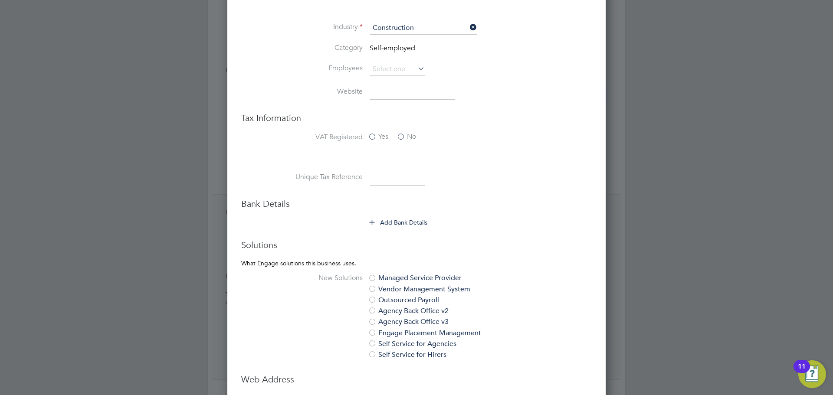
scroll to position [347, 0]
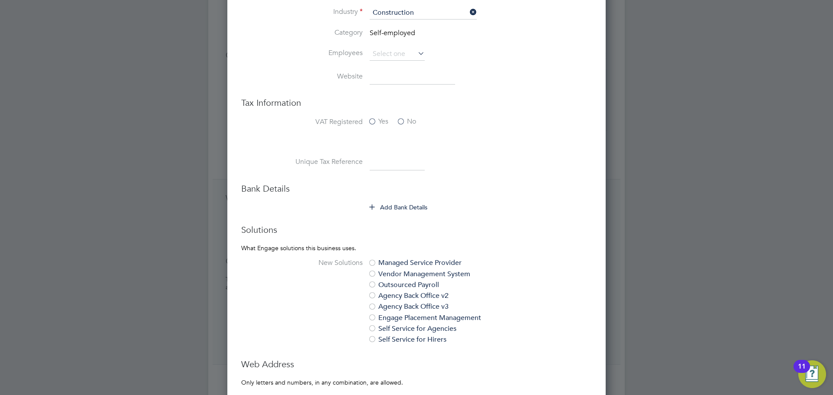
type input "Dartford"
click at [417, 210] on button "Add Bank Details" at bounding box center [399, 207] width 58 height 9
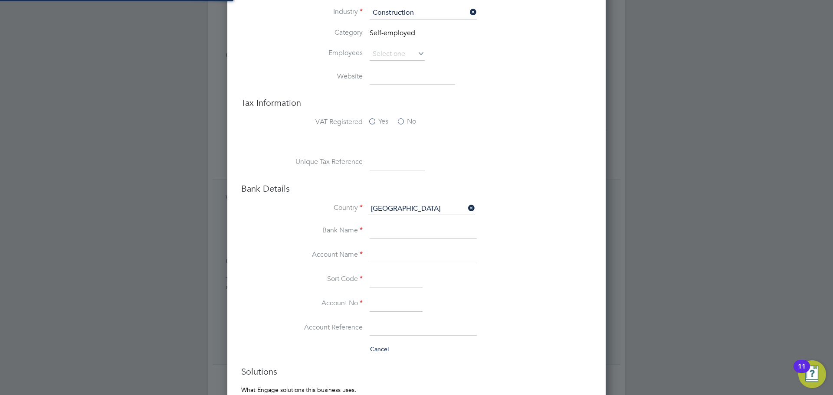
scroll to position [1114, 379]
drag, startPoint x: 404, startPoint y: 149, endPoint x: 380, endPoint y: 160, distance: 26.2
paste input "1561172311"
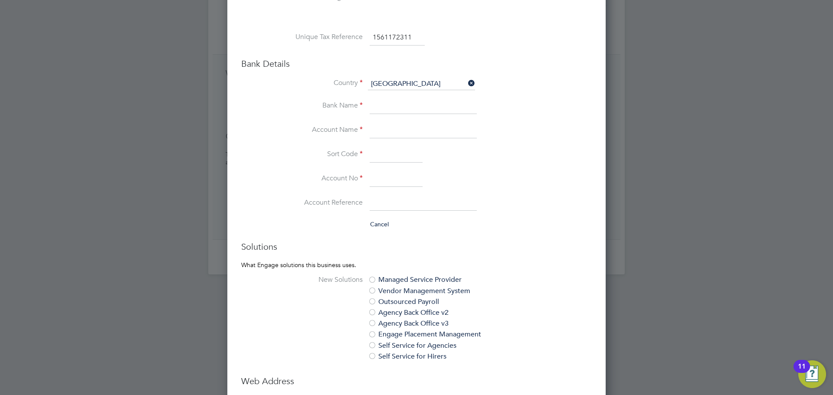
scroll to position [477, 0]
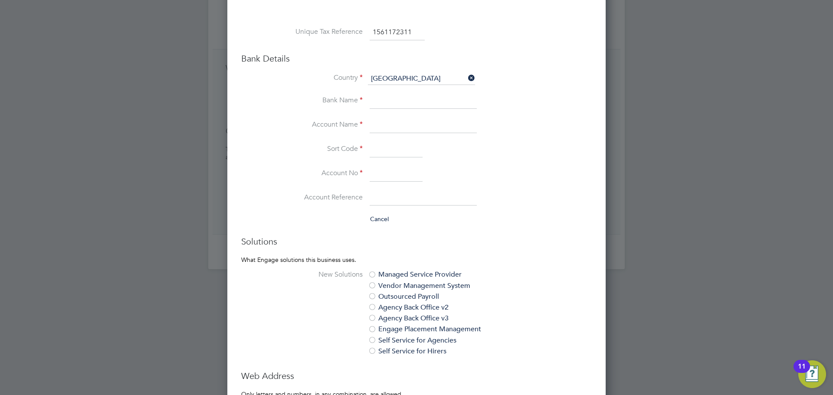
type input "1561172311"
paste input "Ugochukwu Lebeonu"
type input "Ugochukwu Lebeonu"
paste input "86220862"
type input "86220862"
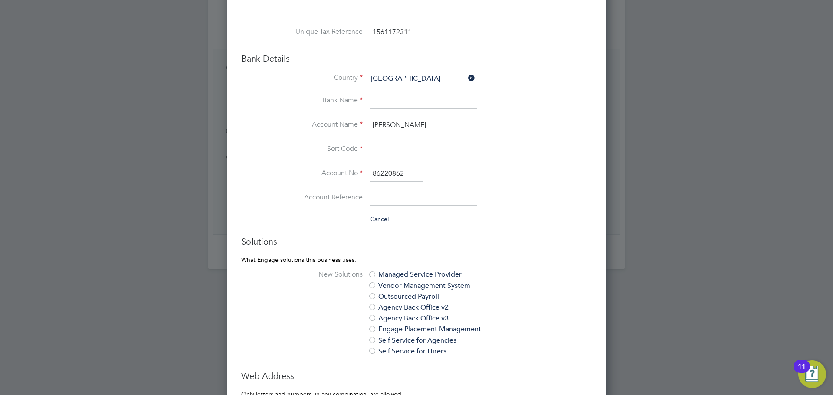
paste input "309233"
type input "30-92-33"
click at [426, 99] on input at bounding box center [423, 102] width 107 height 16
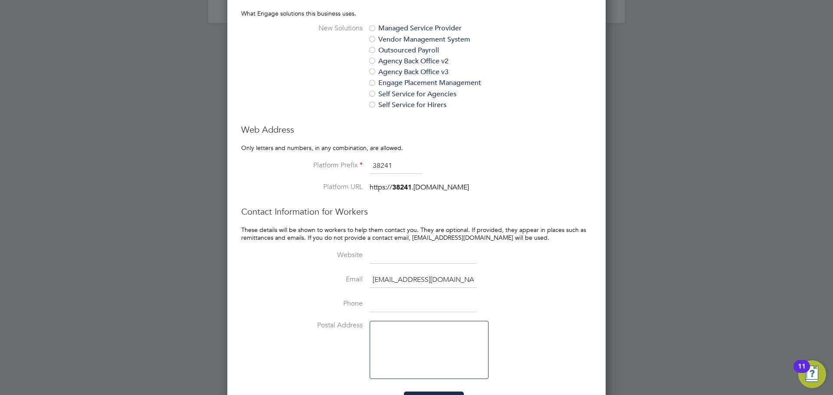
scroll to position [752, 0]
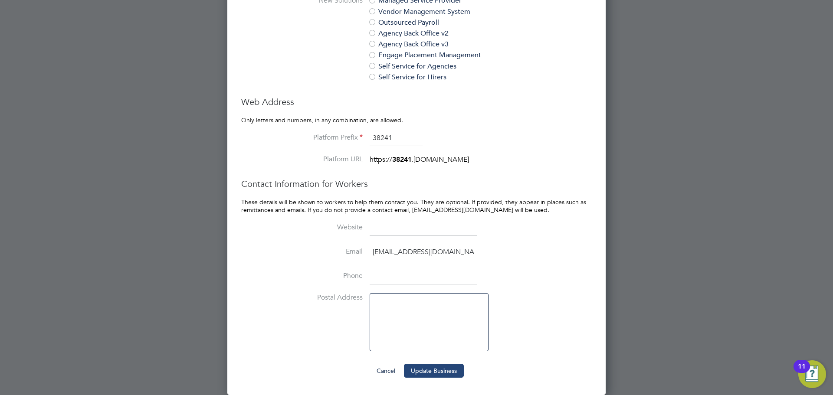
type input "Lloyds"
click at [442, 371] on button "Update Business" at bounding box center [434, 371] width 60 height 14
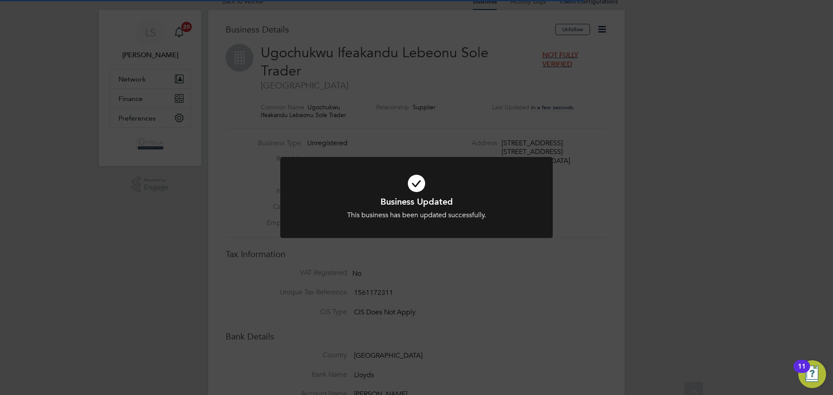
scroll to position [0, 0]
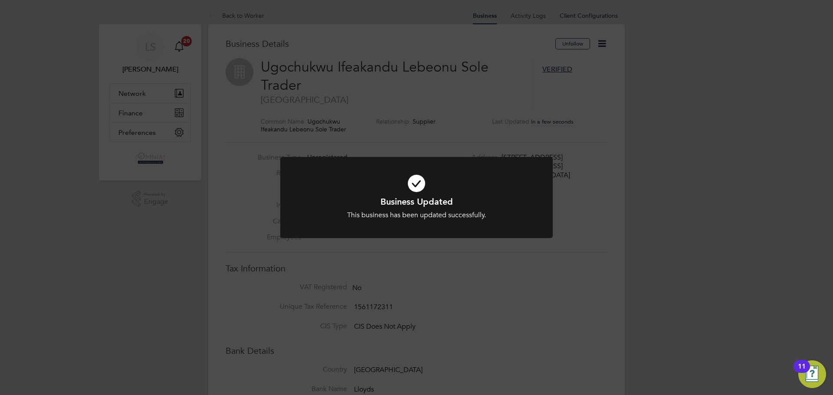
click at [442, 329] on div "Business Updated This business has been updated successfully. Cancel Okay" at bounding box center [416, 197] width 833 height 395
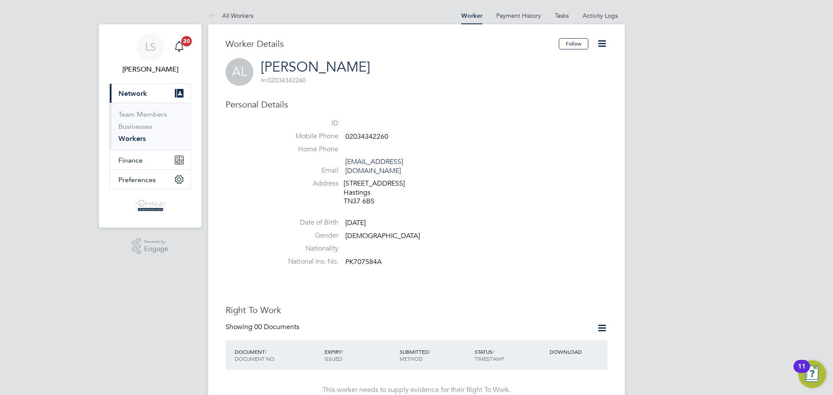
click at [598, 46] on icon at bounding box center [602, 43] width 11 height 11
click at [529, 112] on li "Edit Personal Details e" at bounding box center [553, 113] width 108 height 12
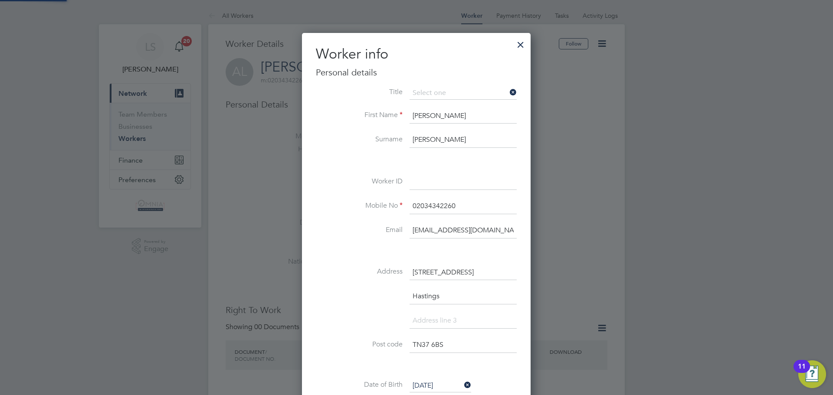
scroll to position [514, 230]
paste input "UMB35271"
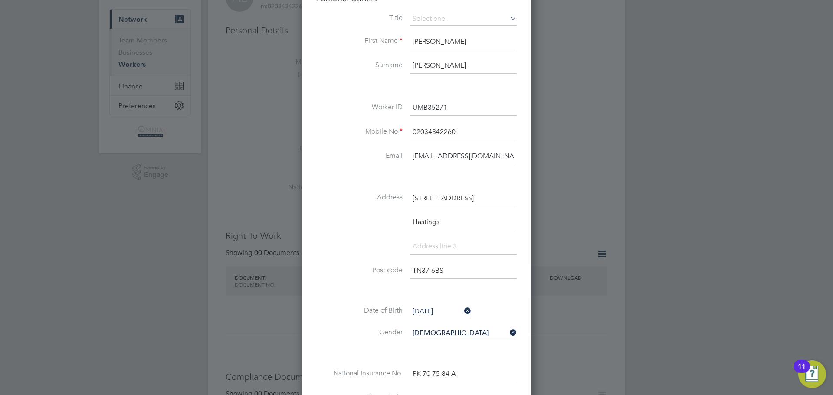
scroll to position [217, 0]
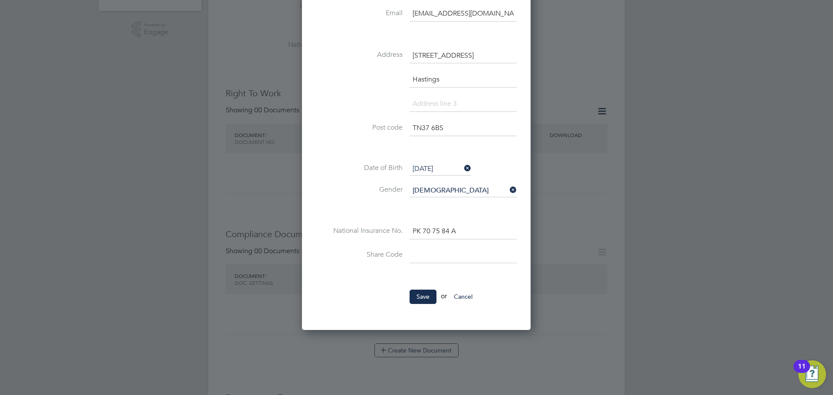
type input "UMB35271"
click at [438, 303] on li "Save or Cancel" at bounding box center [416, 301] width 201 height 23
click at [415, 296] on button "Save" at bounding box center [423, 297] width 27 height 14
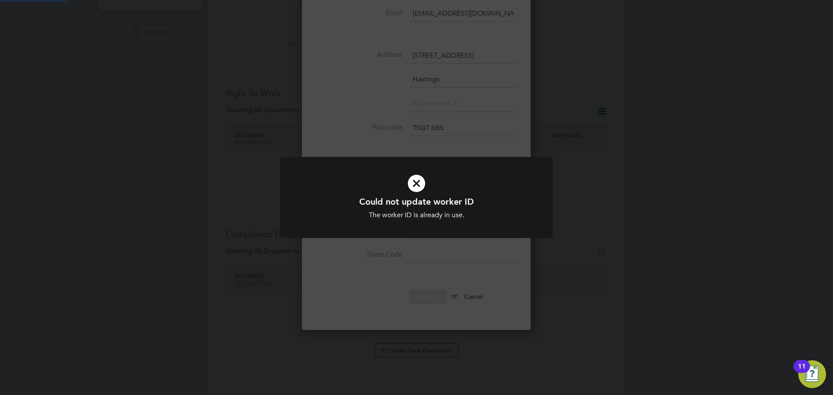
click at [590, 141] on div "Could not update worker ID The worker ID is already in use. Cancel Okay" at bounding box center [416, 197] width 833 height 395
